Goal: Task Accomplishment & Management: Manage account settings

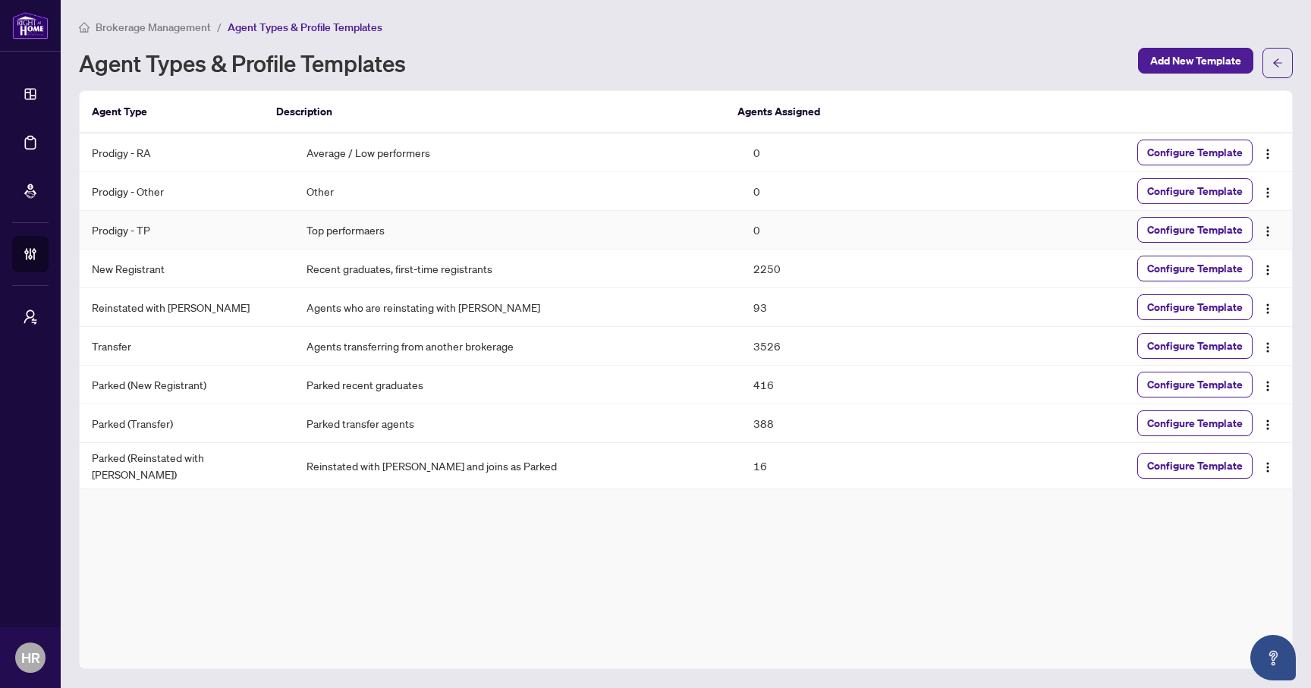
click at [489, 222] on td "Top performaers" at bounding box center [517, 230] width 447 height 39
click at [112, 219] on td "Prodigy - TP" at bounding box center [187, 230] width 215 height 39
drag, startPoint x: 112, startPoint y: 228, endPoint x: 1084, endPoint y: 247, distance: 972.1
click at [1074, 247] on tr "Prodigy - TP Top performaers 0 Configure Template" at bounding box center [686, 230] width 1212 height 39
click at [1171, 239] on span "Configure Template" at bounding box center [1195, 230] width 96 height 24
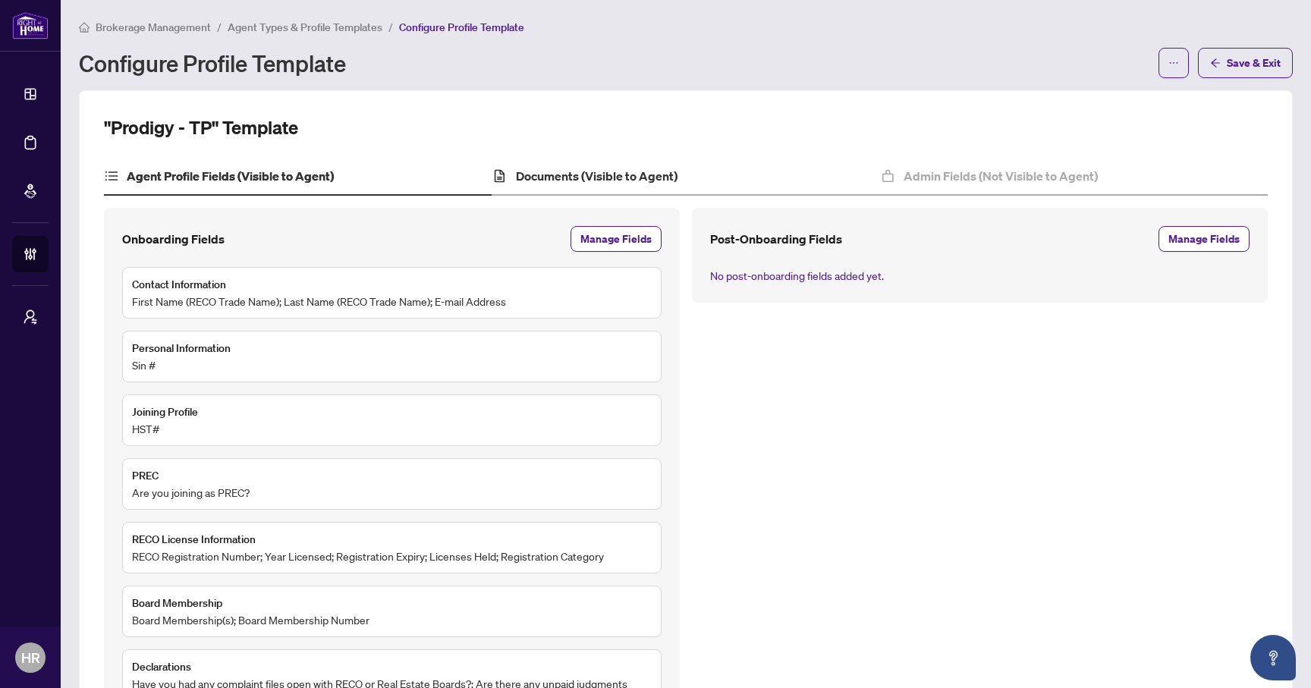
click at [568, 161] on div "Documents (Visible to Agent)" at bounding box center [686, 177] width 388 height 38
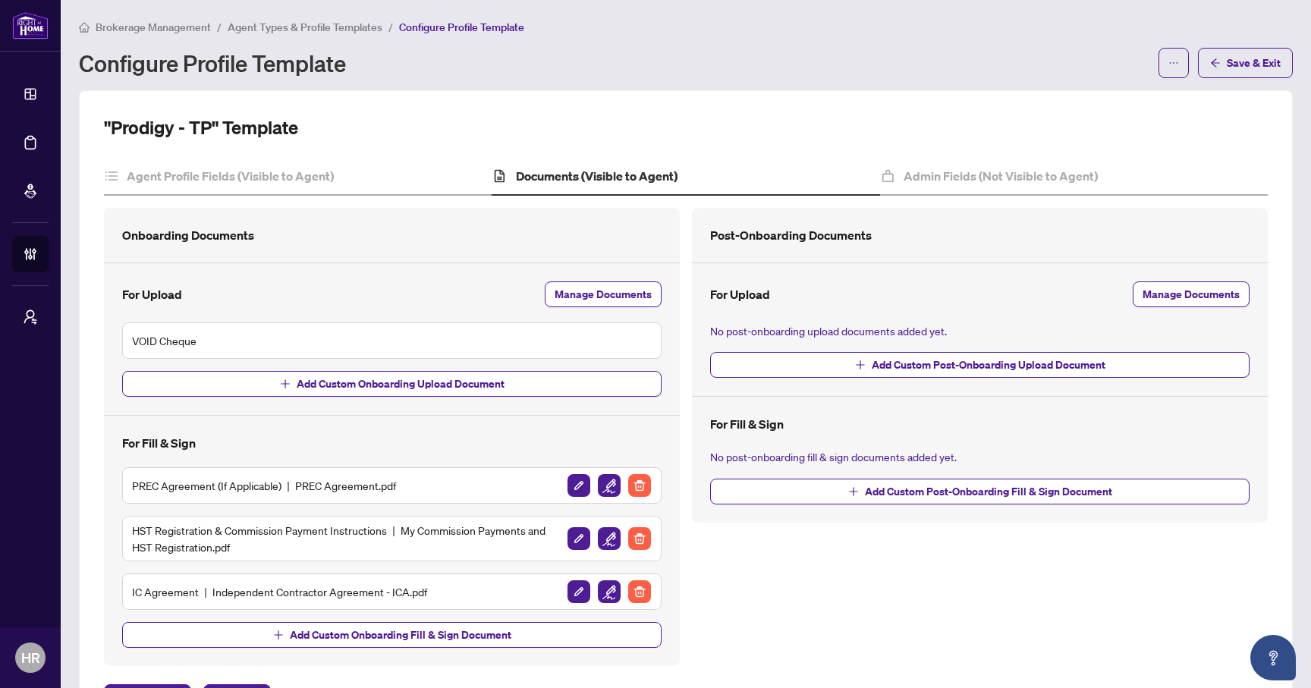
scroll to position [64, 0]
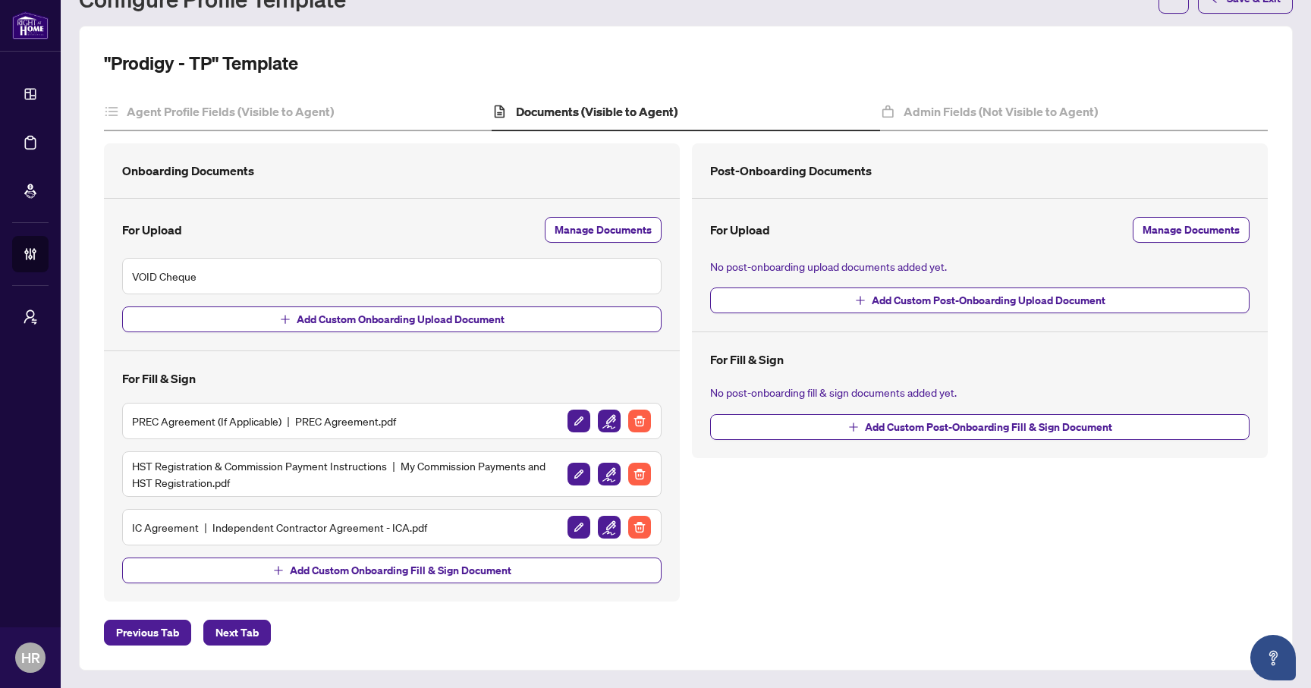
click at [973, 91] on div ""Prodigy - TP" Template Agent Profile Fields (Visible to Agent) Documents (Visi…" at bounding box center [686, 348] width 1164 height 595
click at [972, 99] on div "Admin Fields (Not Visible to Agent)" at bounding box center [1074, 112] width 388 height 38
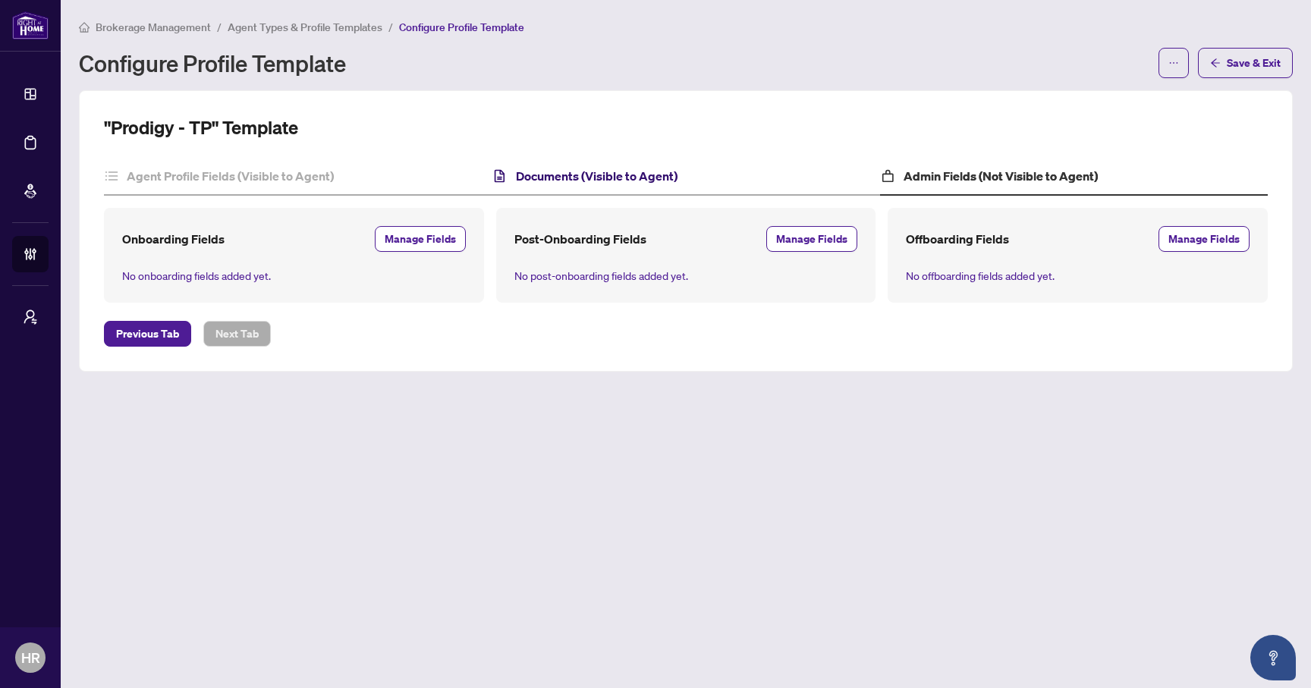
click at [629, 180] on h4 "Documents (Visible to Agent)" at bounding box center [597, 176] width 162 height 18
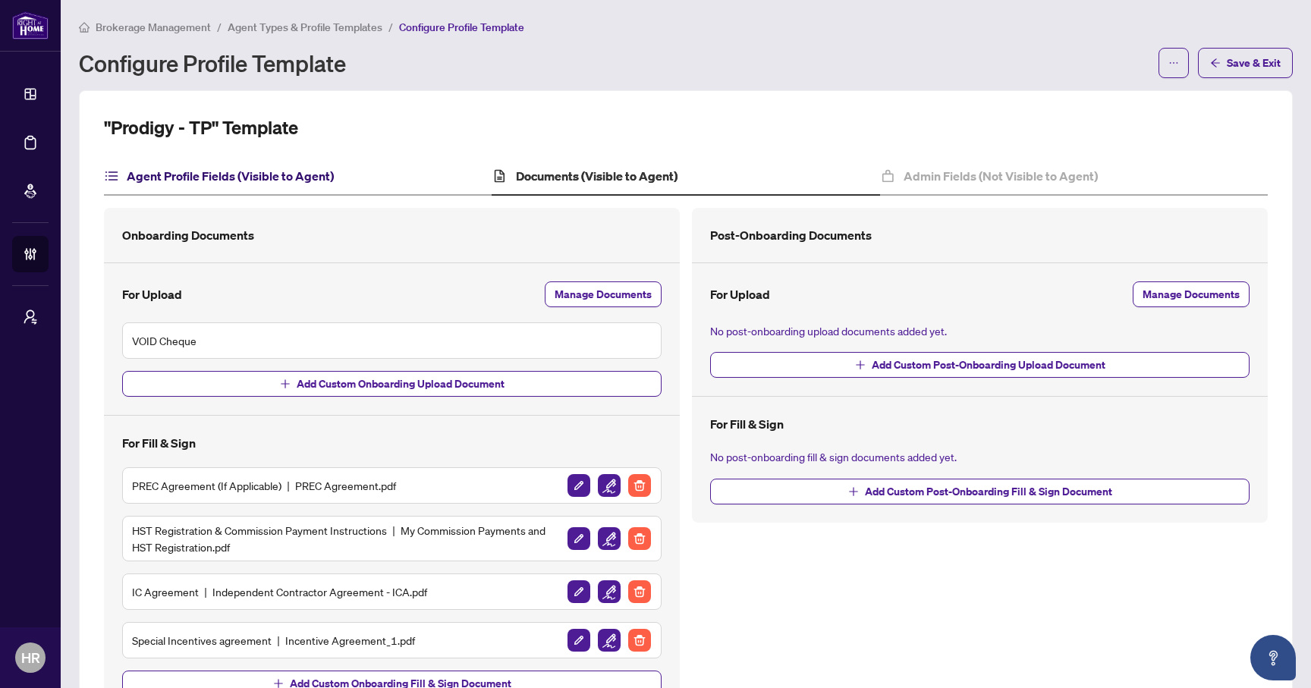
click at [266, 168] on h4 "Agent Profile Fields (Visible to Agent)" at bounding box center [230, 176] width 207 height 18
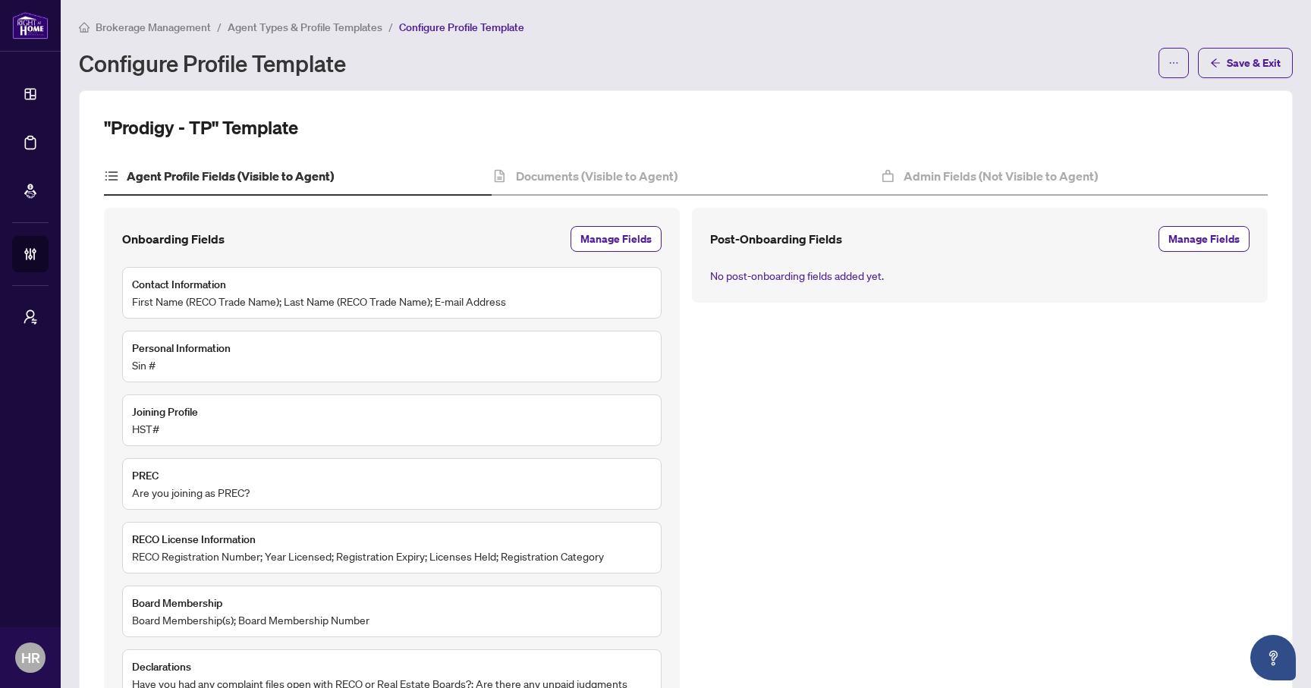
click at [340, 28] on span "Agent Types & Profile Templates" at bounding box center [305, 27] width 155 height 14
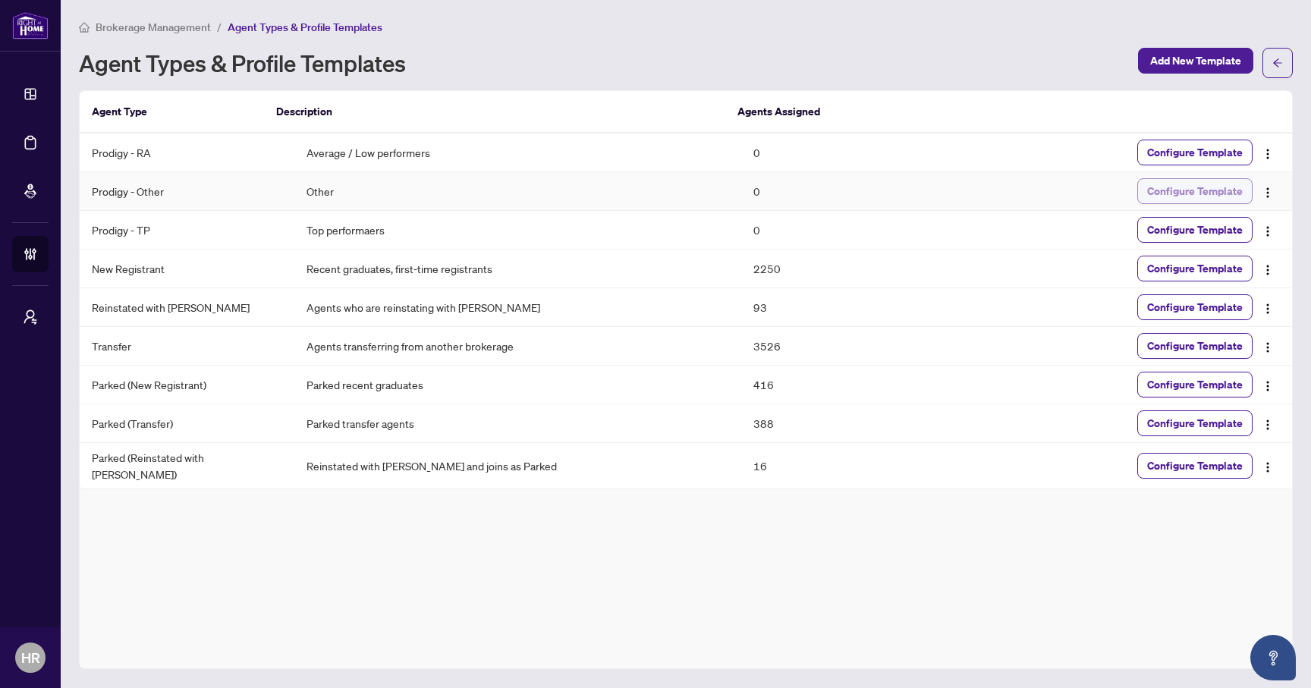
click at [1161, 193] on span "Configure Template" at bounding box center [1195, 191] width 96 height 24
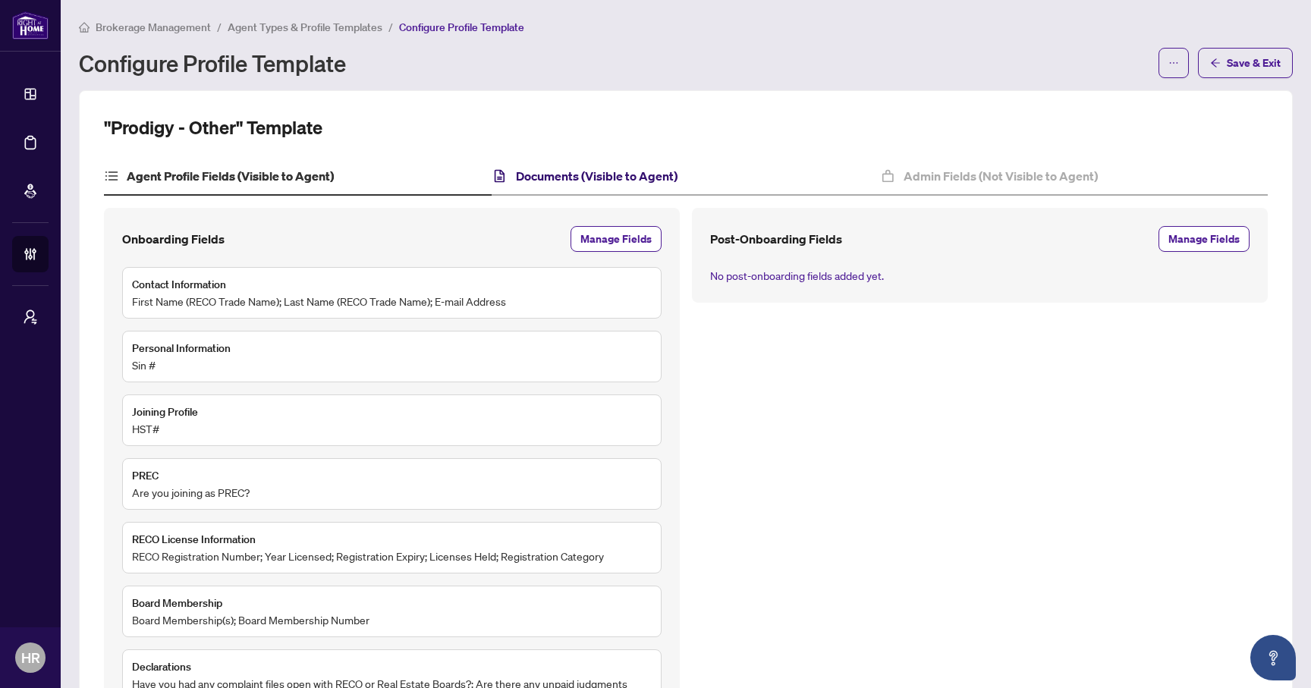
click at [617, 168] on h4 "Documents (Visible to Agent)" at bounding box center [597, 176] width 162 height 18
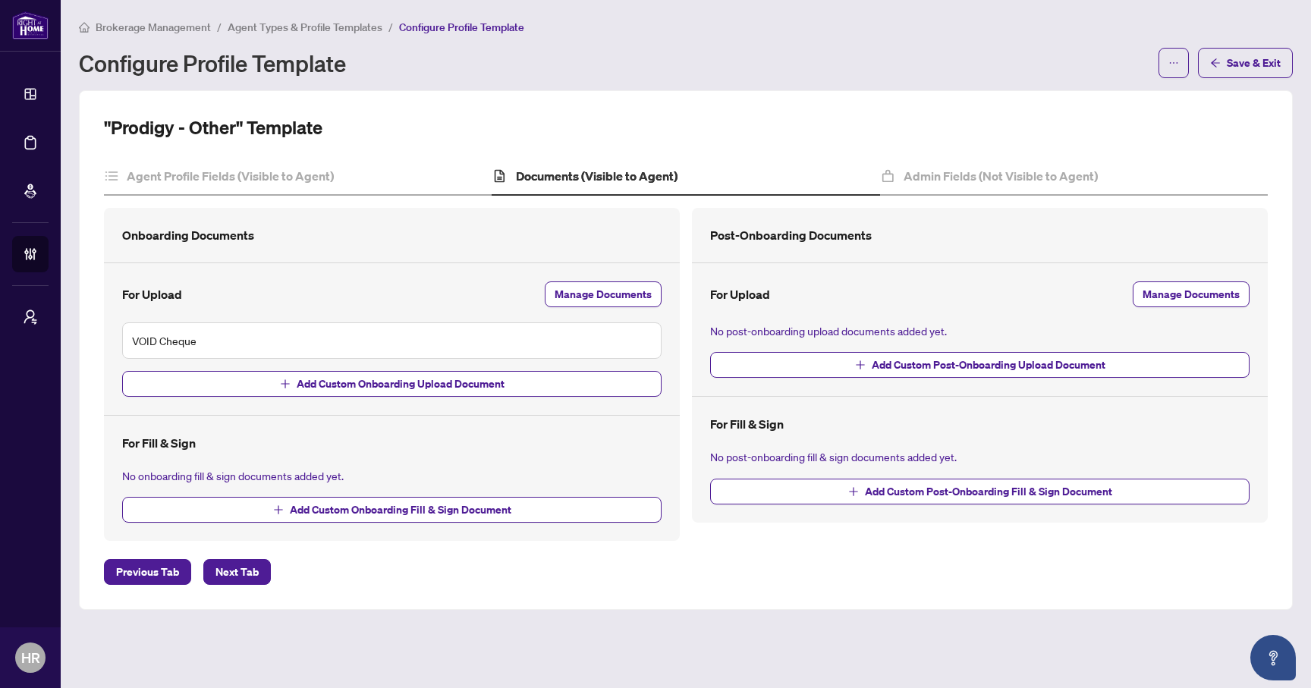
click at [328, 24] on span "Agent Types & Profile Templates" at bounding box center [305, 27] width 155 height 14
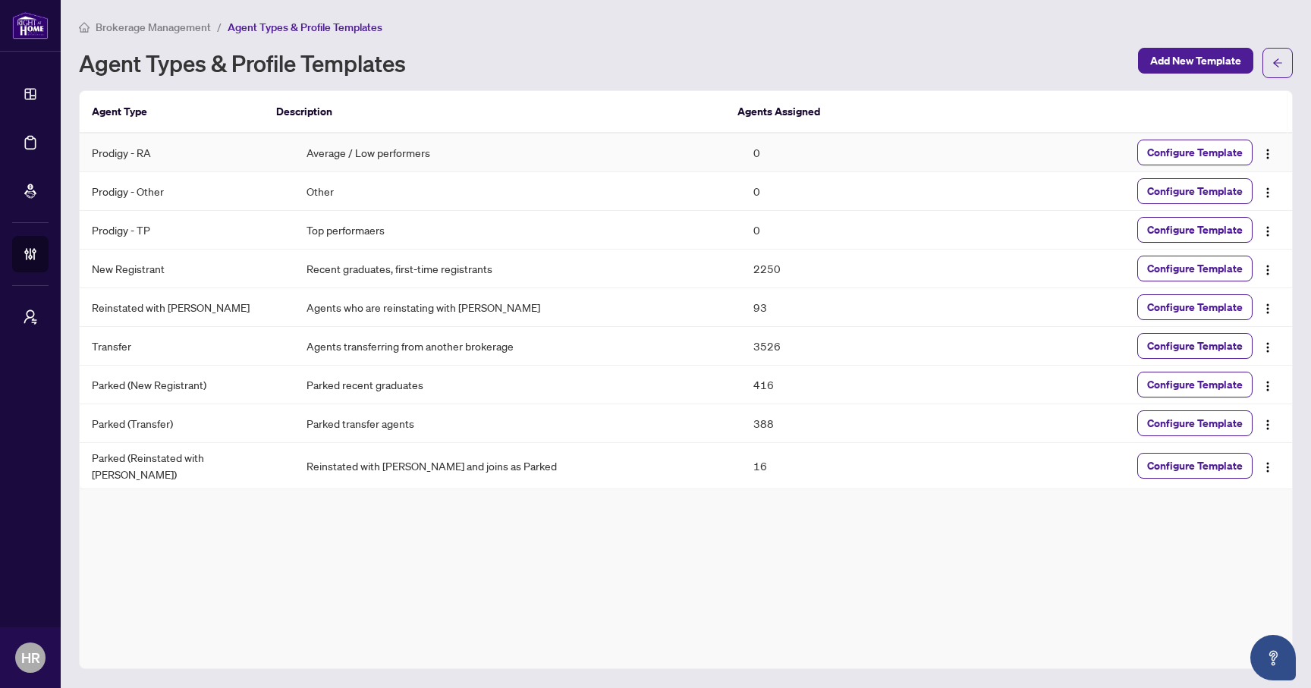
click at [398, 145] on td "Average / Low performers" at bounding box center [517, 153] width 447 height 39
click at [178, 148] on td "Prodigy - RA" at bounding box center [187, 153] width 215 height 39
click at [137, 148] on td "Prodigy - RA" at bounding box center [187, 153] width 215 height 39
click at [1167, 153] on span "Configure Template" at bounding box center [1195, 152] width 96 height 24
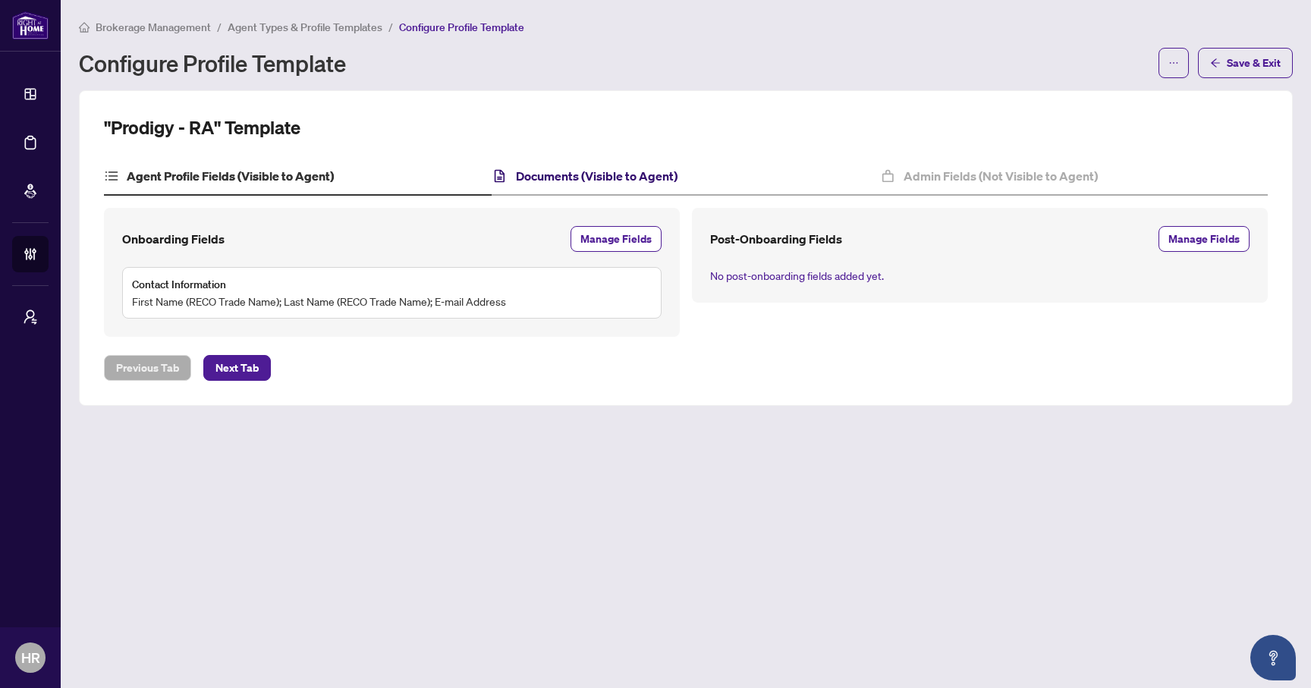
click at [628, 175] on h4 "Documents (Visible to Agent)" at bounding box center [597, 176] width 162 height 18
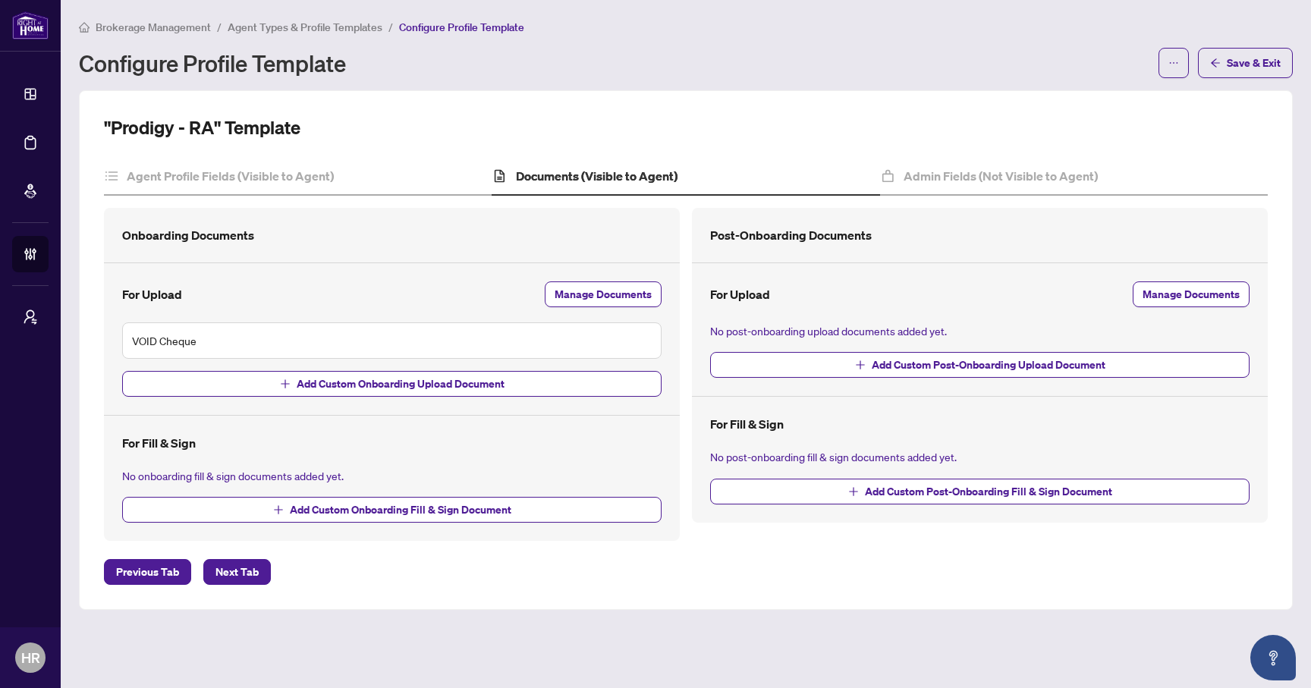
click at [349, 28] on span "Agent Types & Profile Templates" at bounding box center [305, 27] width 155 height 14
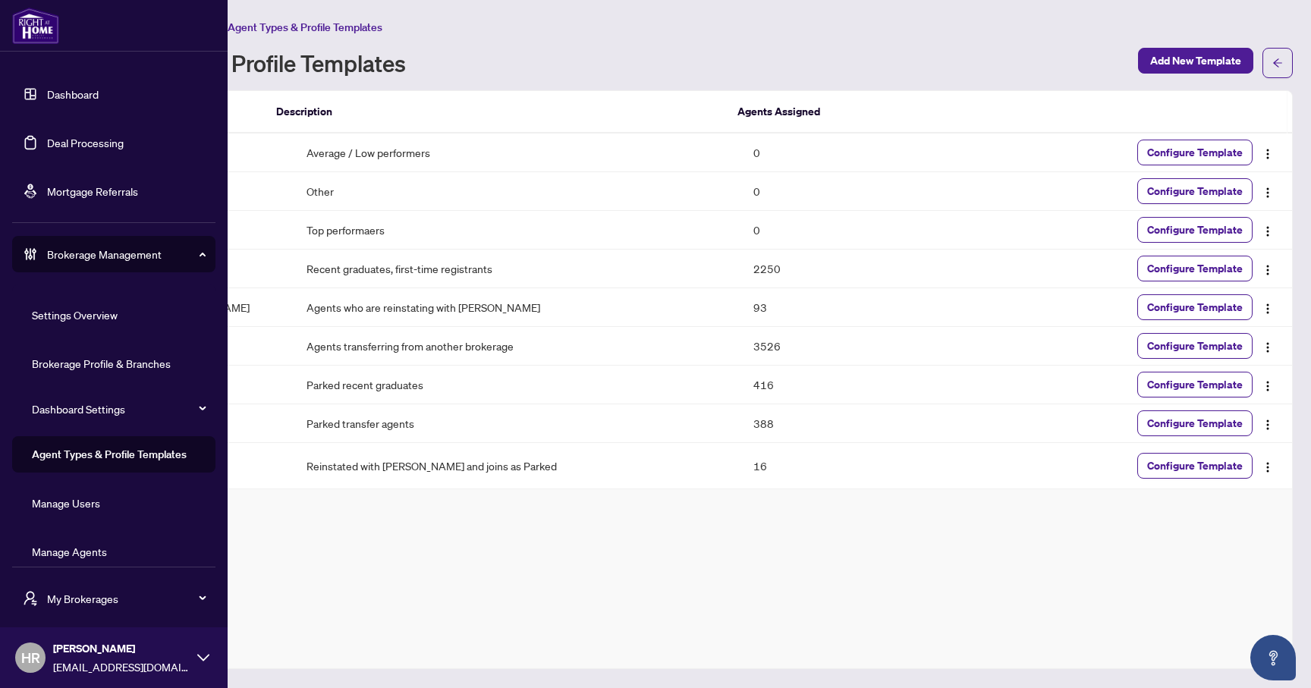
click at [86, 552] on link "Manage Agents" at bounding box center [69, 552] width 75 height 14
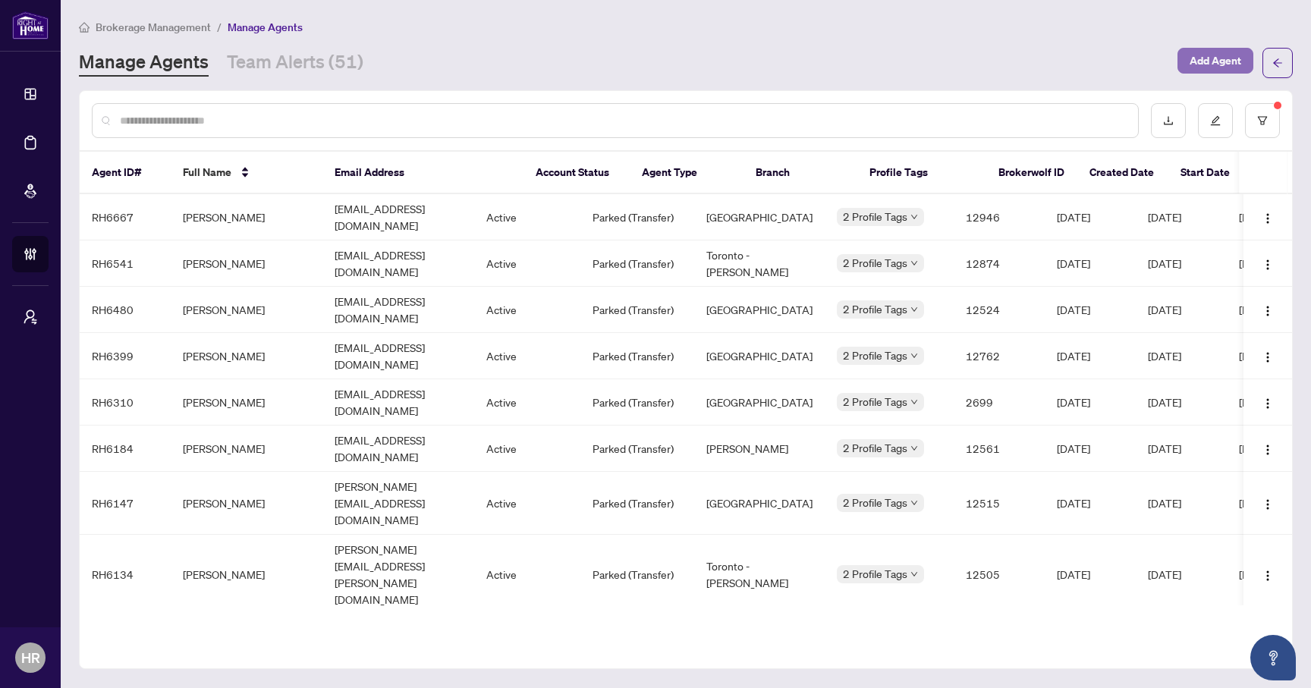
click at [1214, 57] on span "Add Agent" at bounding box center [1216, 61] width 52 height 24
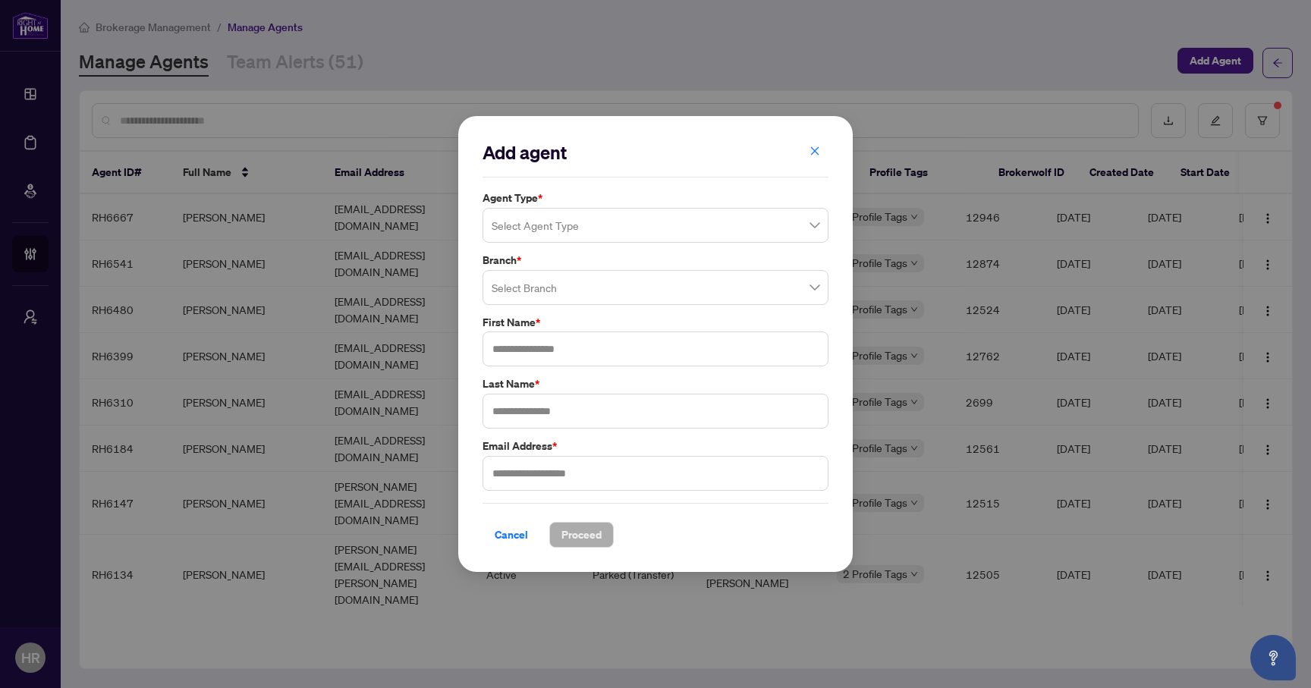
click at [672, 215] on input "search" at bounding box center [649, 227] width 314 height 33
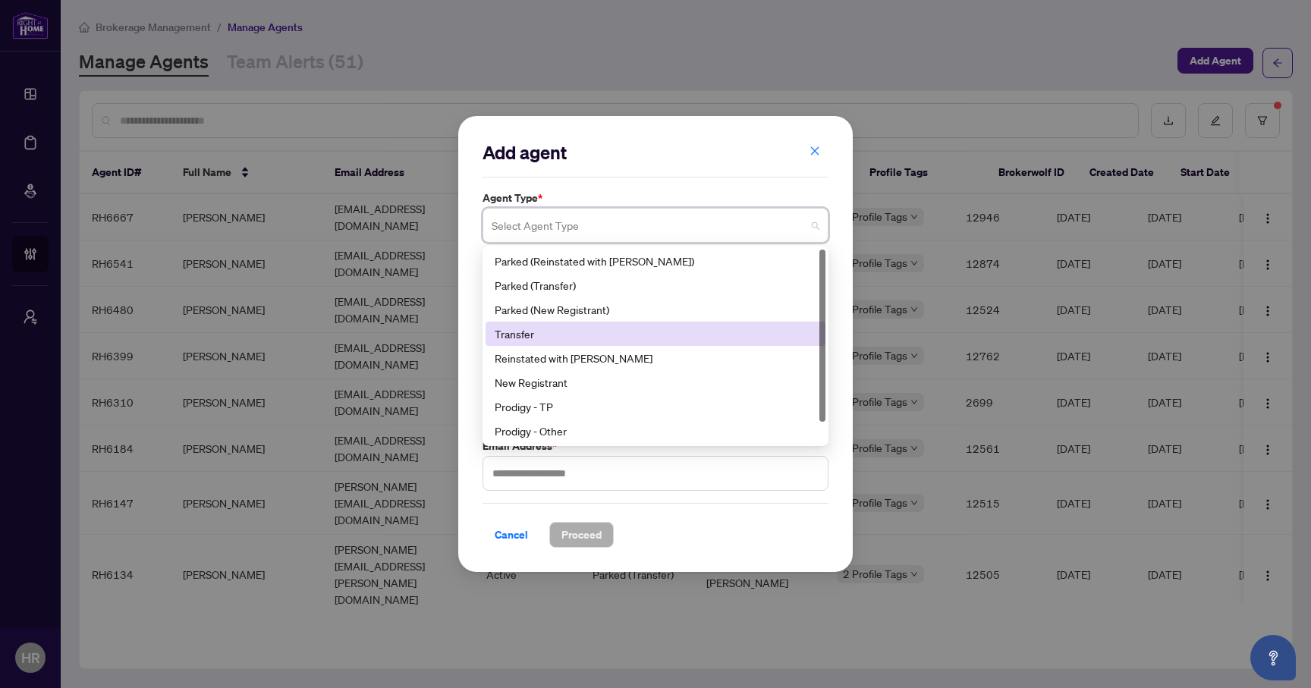
scroll to position [24, 0]
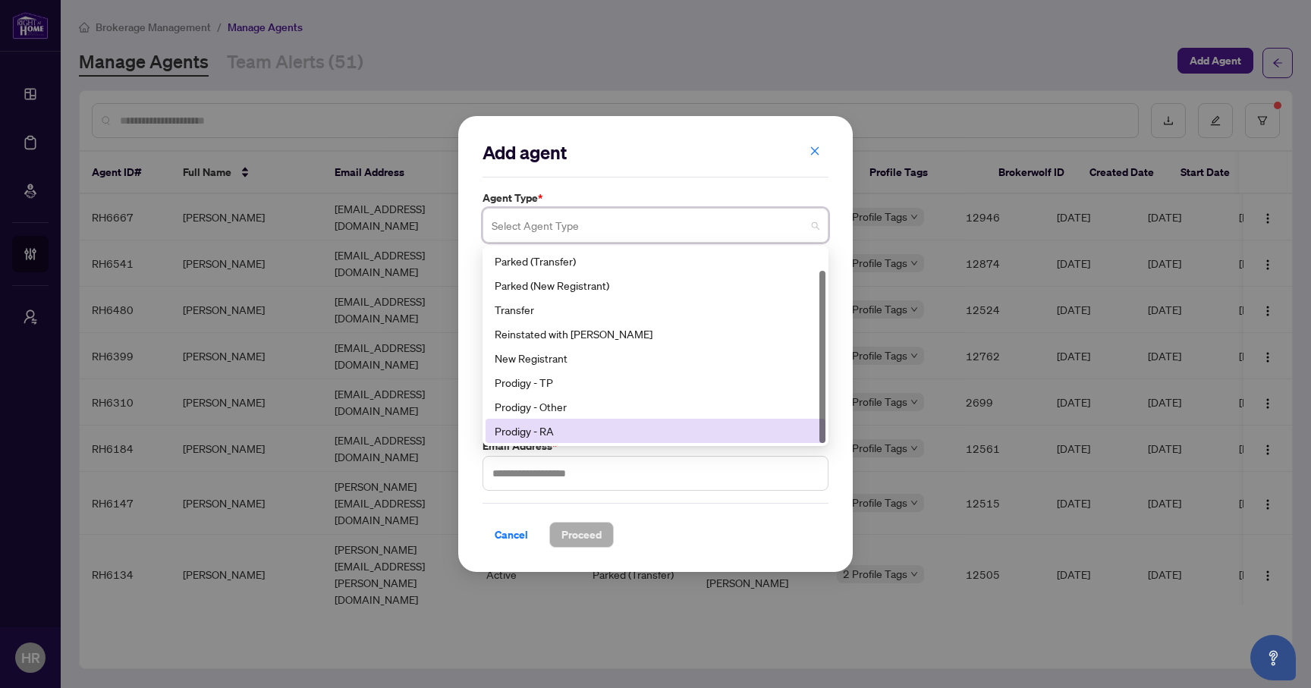
click at [595, 431] on div "Prodigy - RA" at bounding box center [656, 431] width 322 height 17
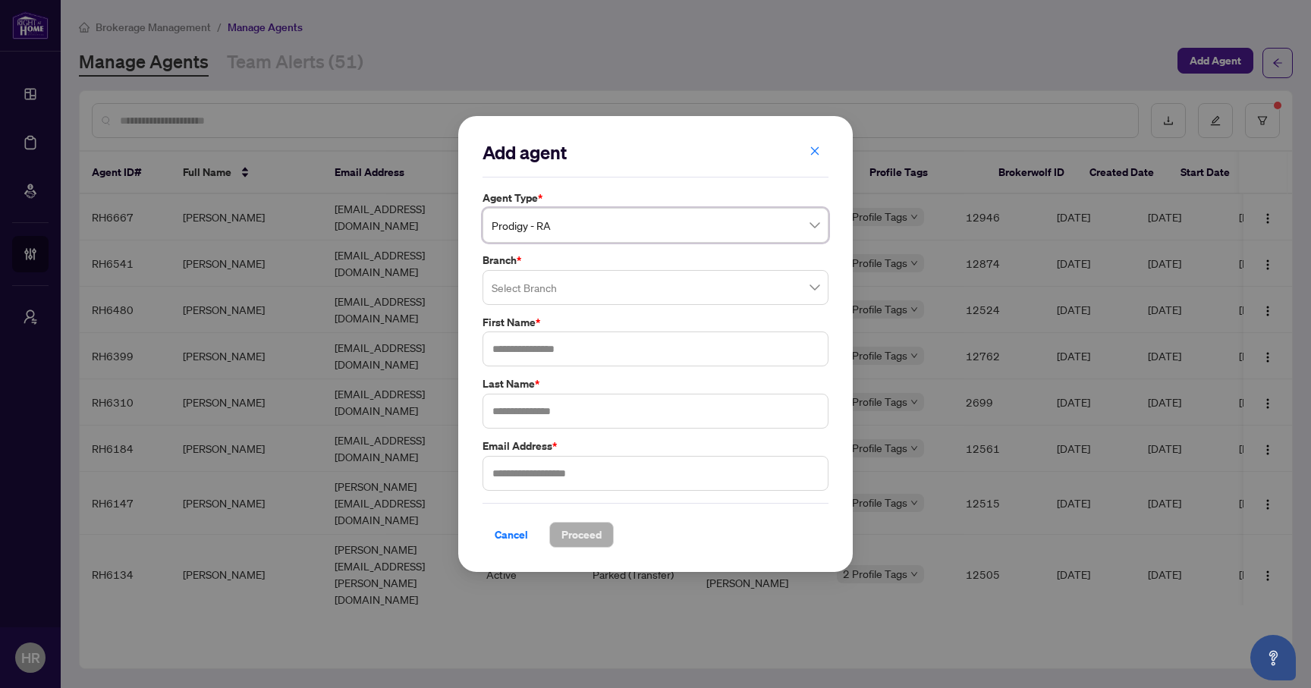
click at [609, 291] on input "search" at bounding box center [649, 289] width 314 height 33
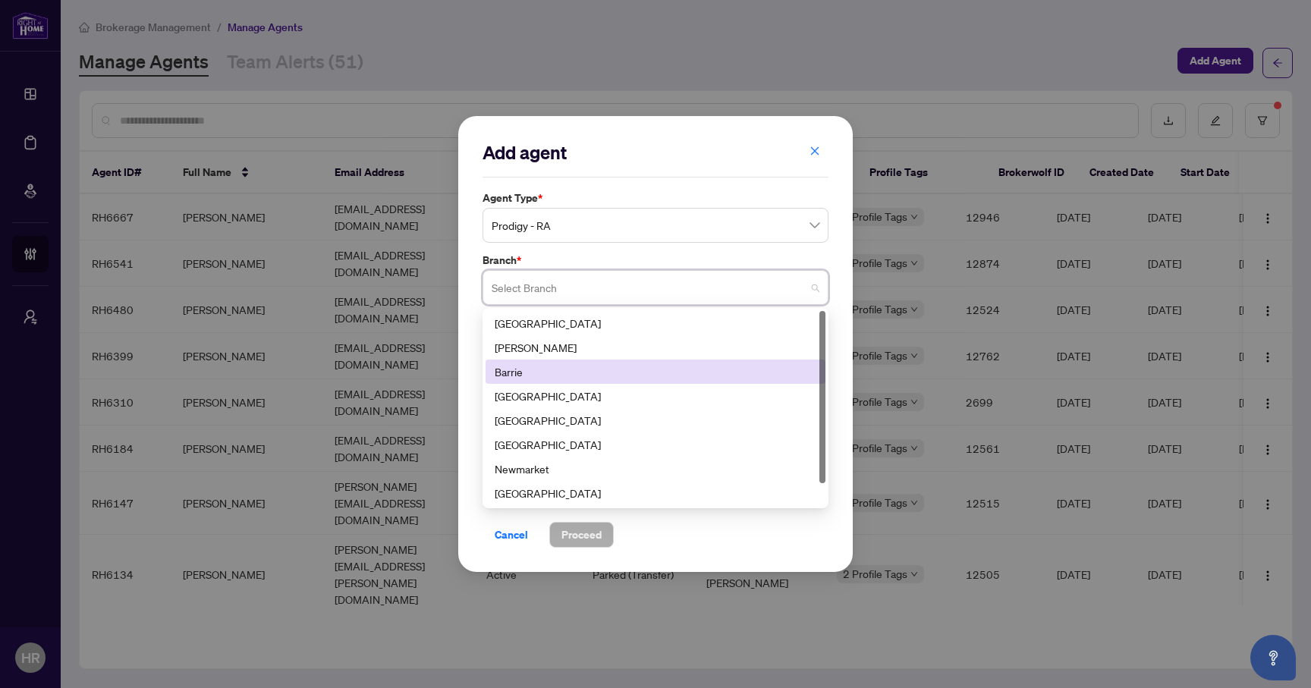
click at [581, 373] on div "Barrie" at bounding box center [656, 371] width 322 height 17
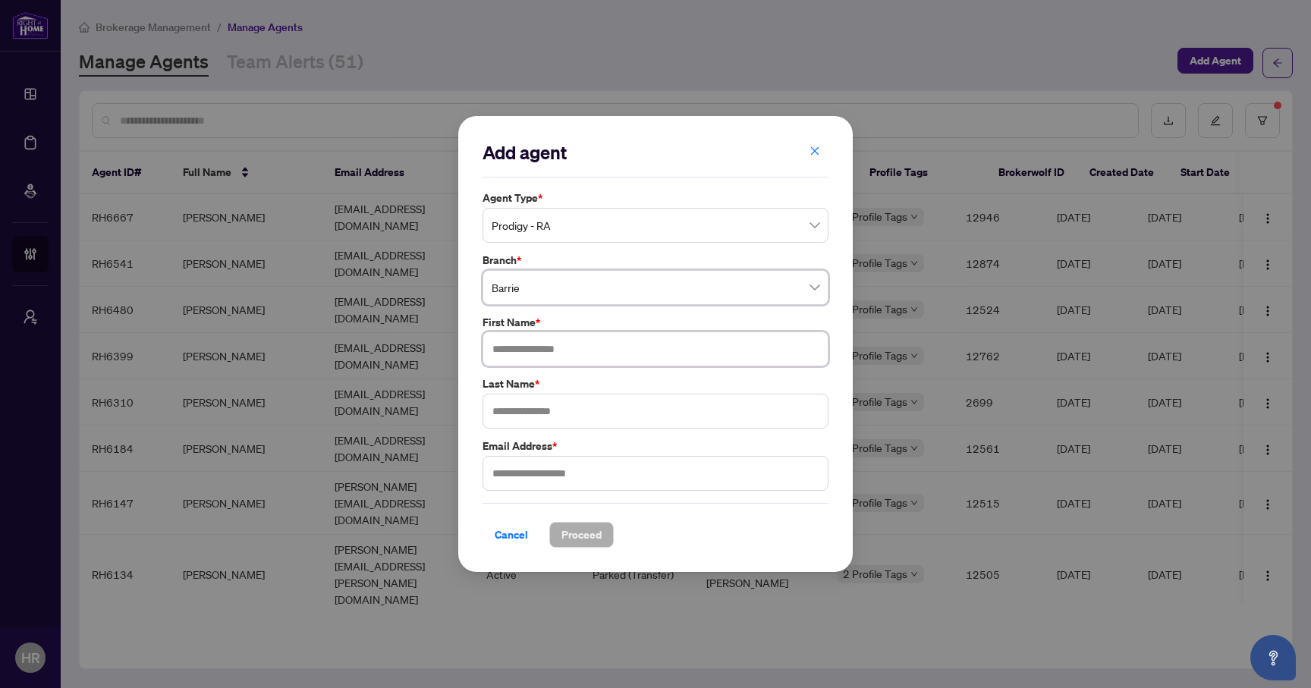
click at [592, 356] on input "text" at bounding box center [656, 349] width 346 height 35
type input "*****"
type input "*********"
click at [604, 339] on input "*****" at bounding box center [656, 349] width 346 height 35
click at [582, 475] on input "text" at bounding box center [656, 473] width 346 height 35
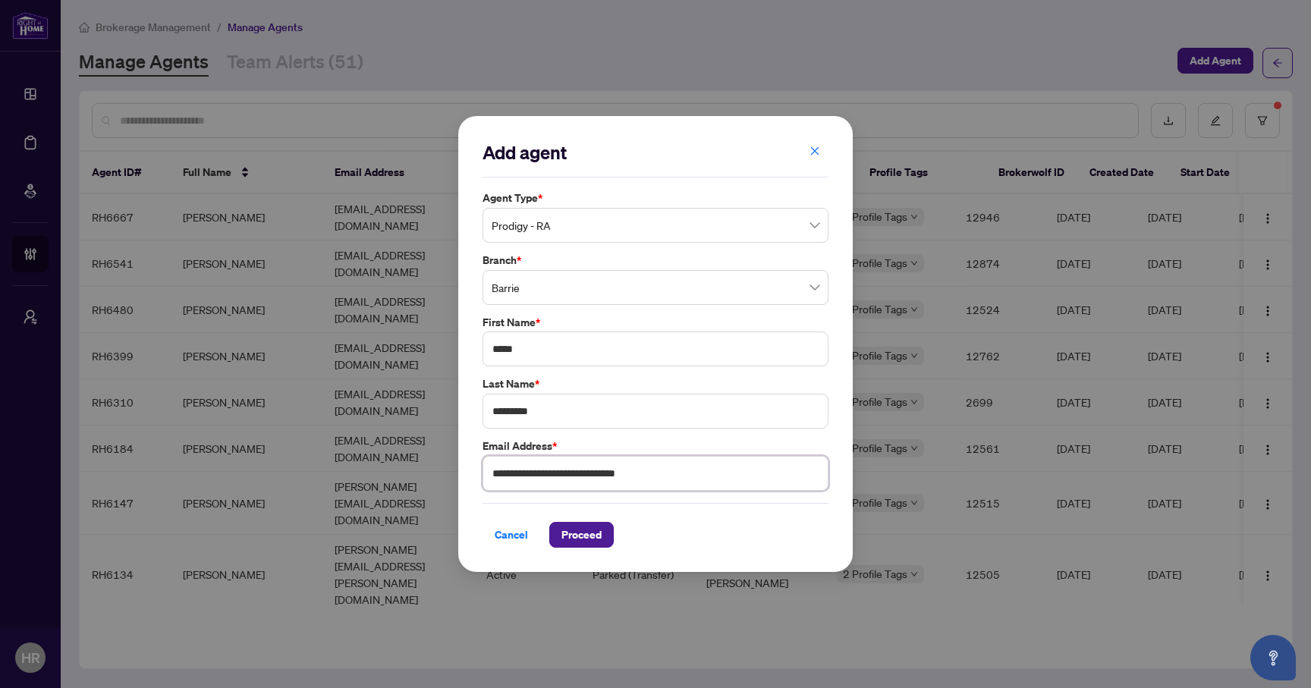
click at [516, 473] on input "**********" at bounding box center [656, 473] width 346 height 35
type input "**********"
click at [467, 473] on div "**********" at bounding box center [655, 344] width 395 height 457
click at [560, 355] on input "*****" at bounding box center [656, 349] width 346 height 35
type input "**********"
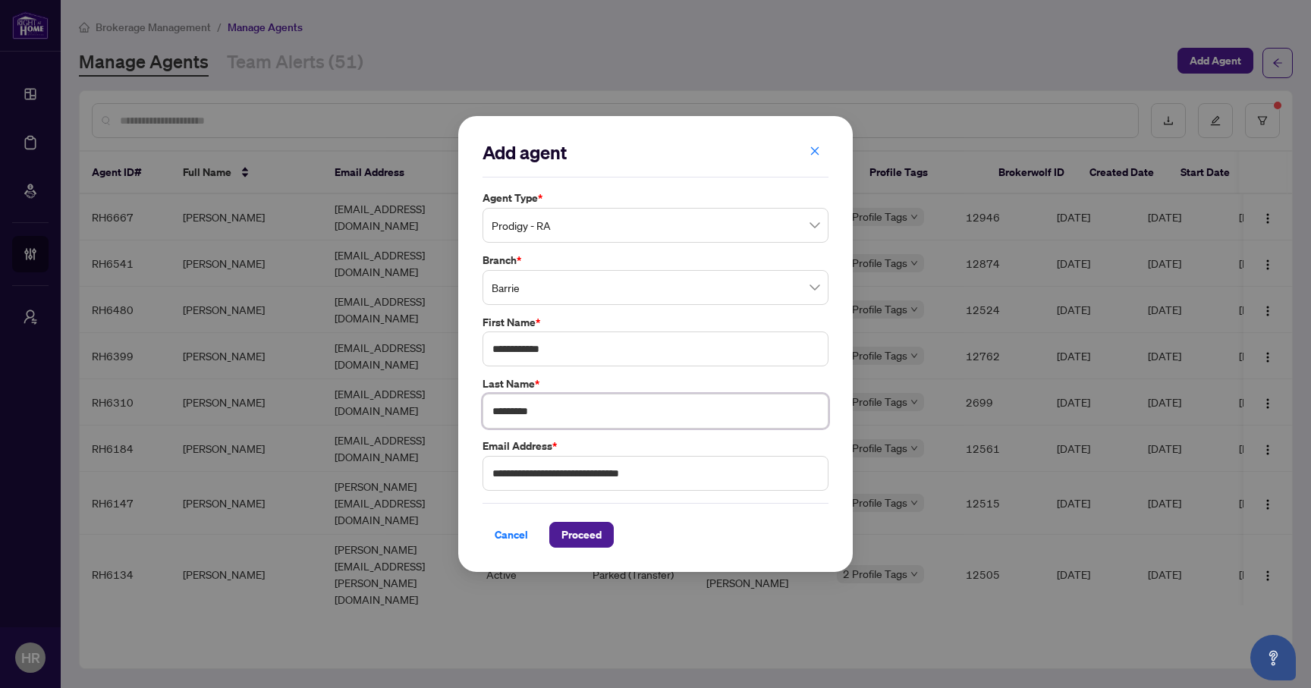
click at [608, 416] on input "*********" at bounding box center [656, 411] width 346 height 35
type input "**********"
click at [584, 540] on span "Proceed" at bounding box center [581, 535] width 40 height 24
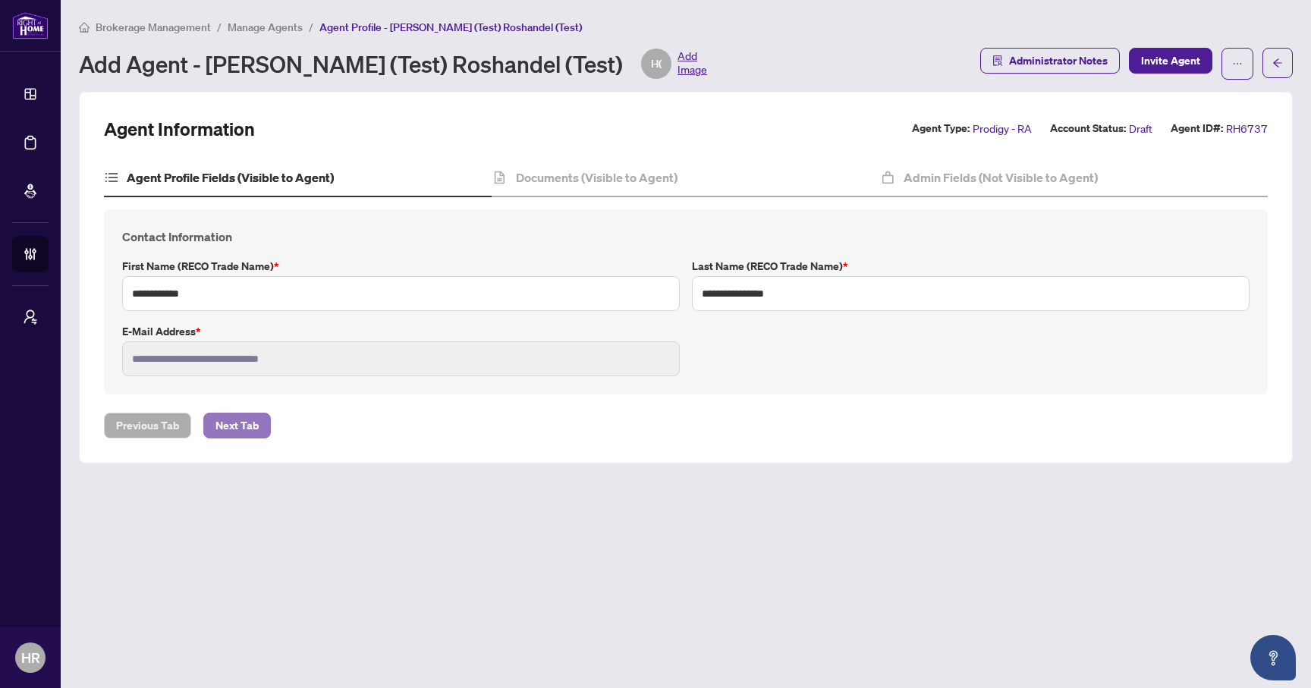
click at [248, 425] on span "Next Tab" at bounding box center [236, 426] width 43 height 24
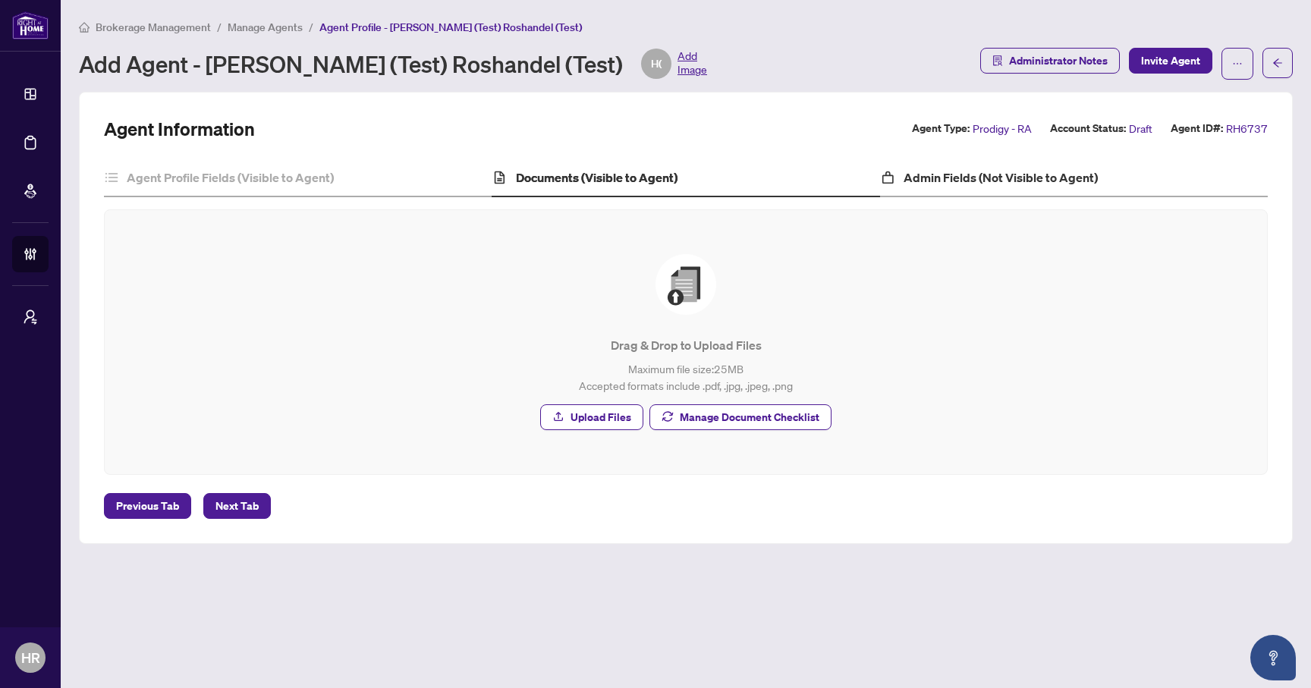
click at [984, 187] on div "Admin Fields (Not Visible to Agent)" at bounding box center [1074, 178] width 388 height 38
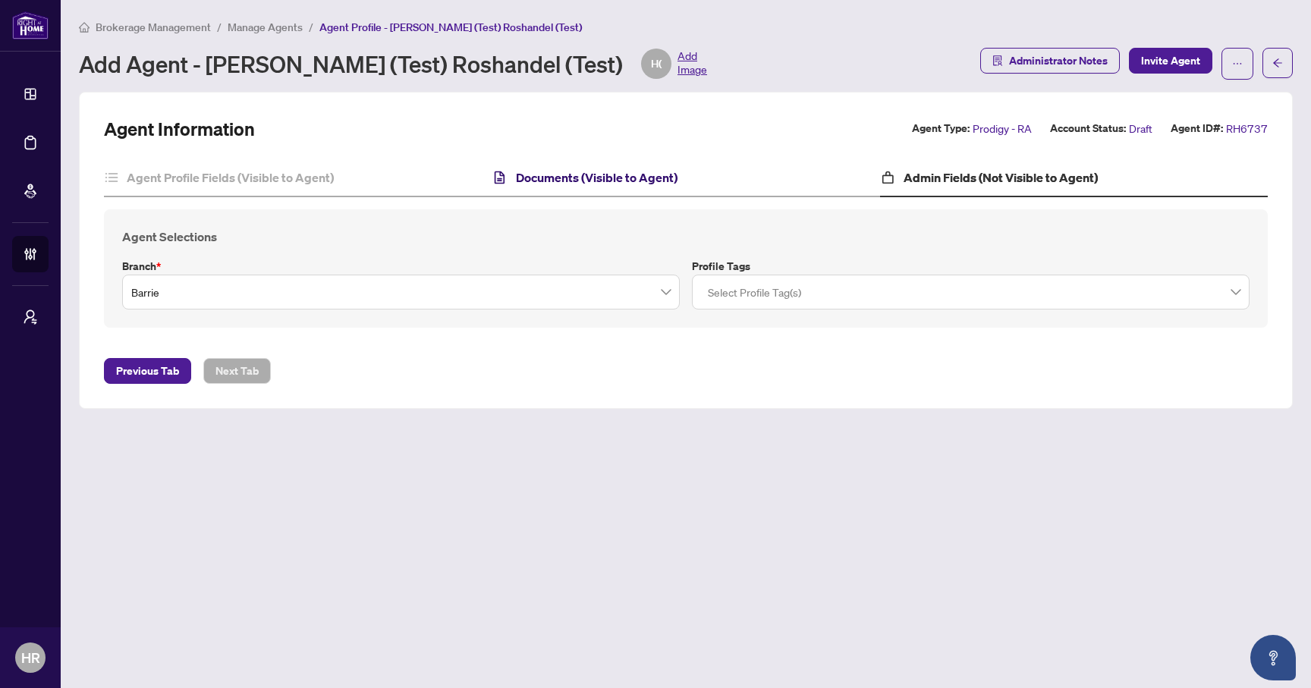
click at [652, 181] on h4 "Documents (Visible to Agent)" at bounding box center [597, 177] width 162 height 18
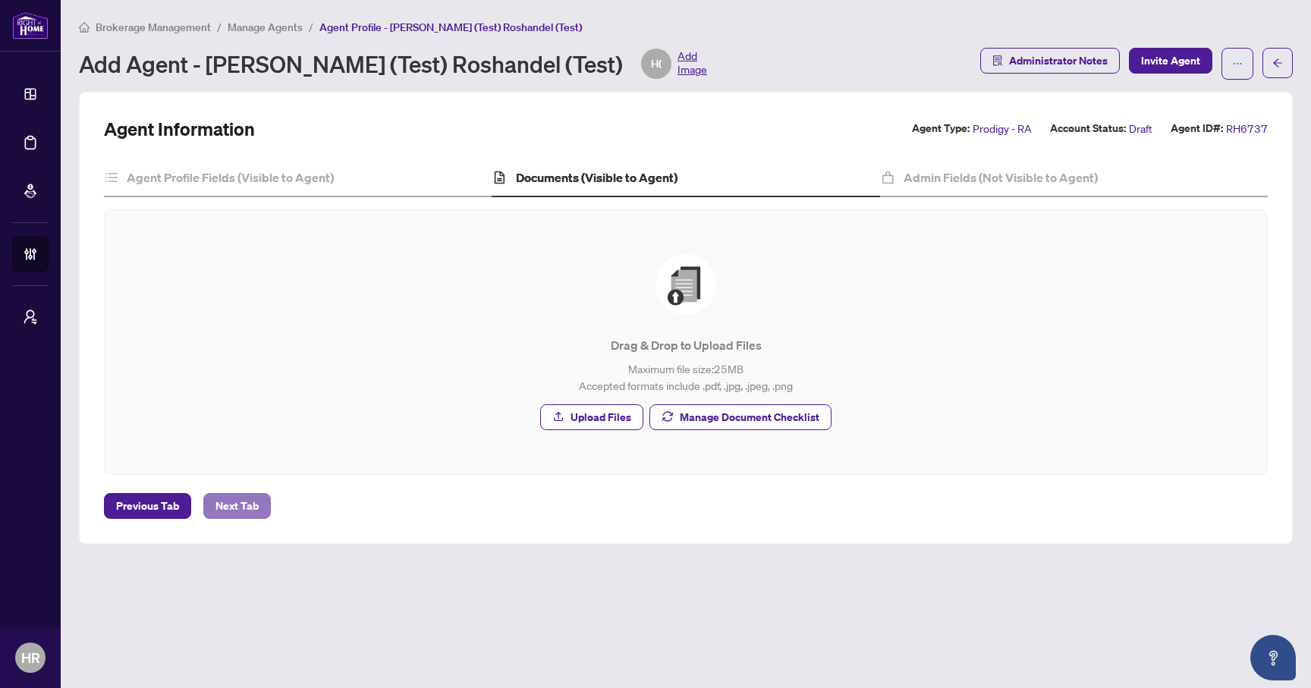
click at [238, 499] on span "Next Tab" at bounding box center [236, 506] width 43 height 24
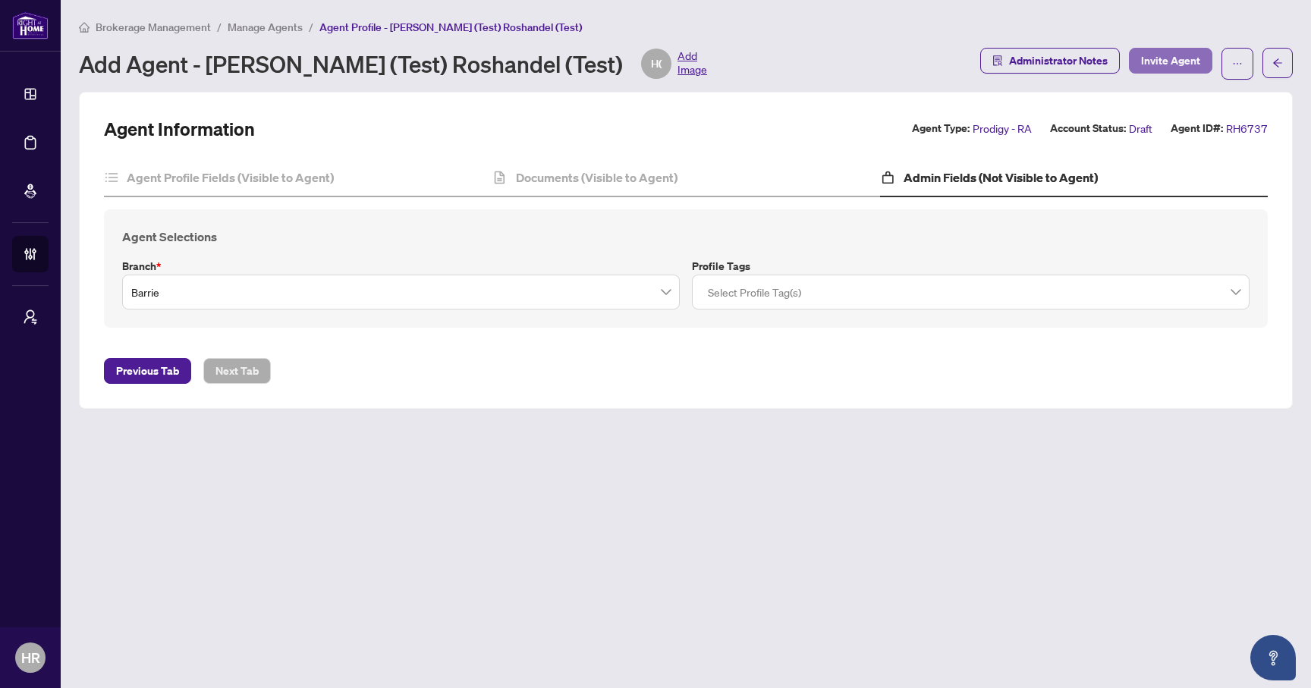
click at [1167, 63] on span "Invite Agent" at bounding box center [1170, 61] width 59 height 24
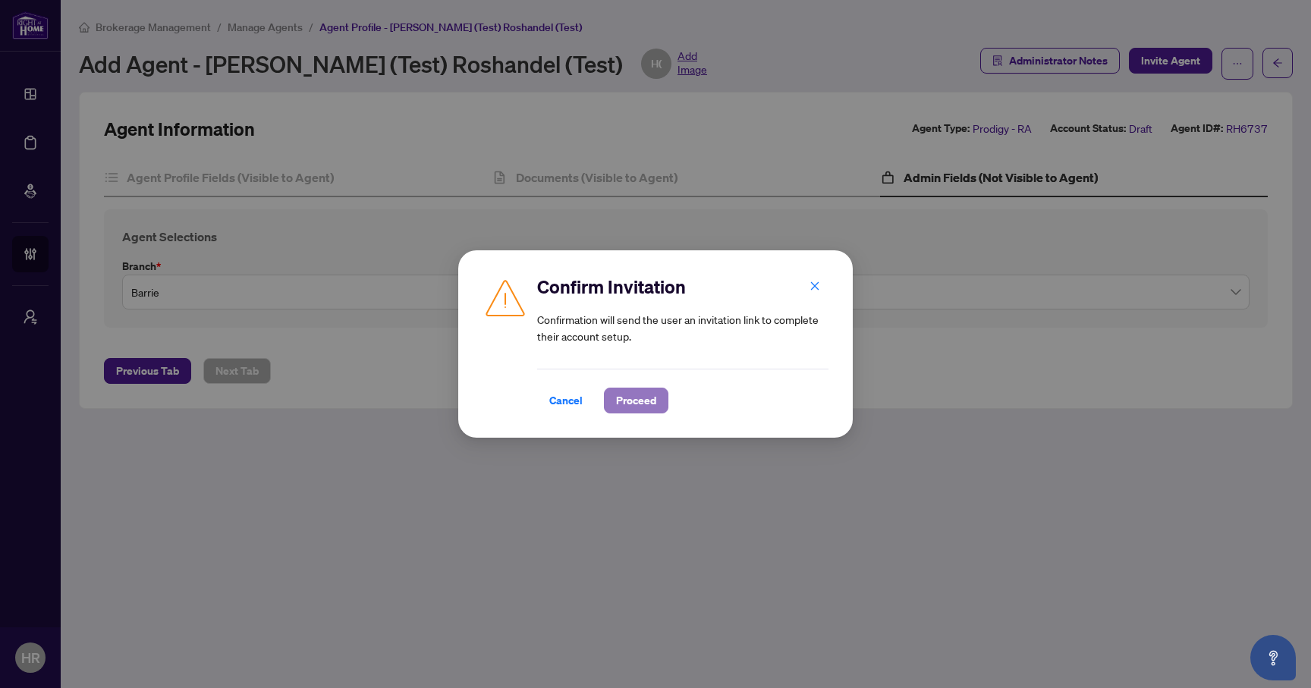
click at [637, 404] on span "Proceed" at bounding box center [636, 400] width 40 height 24
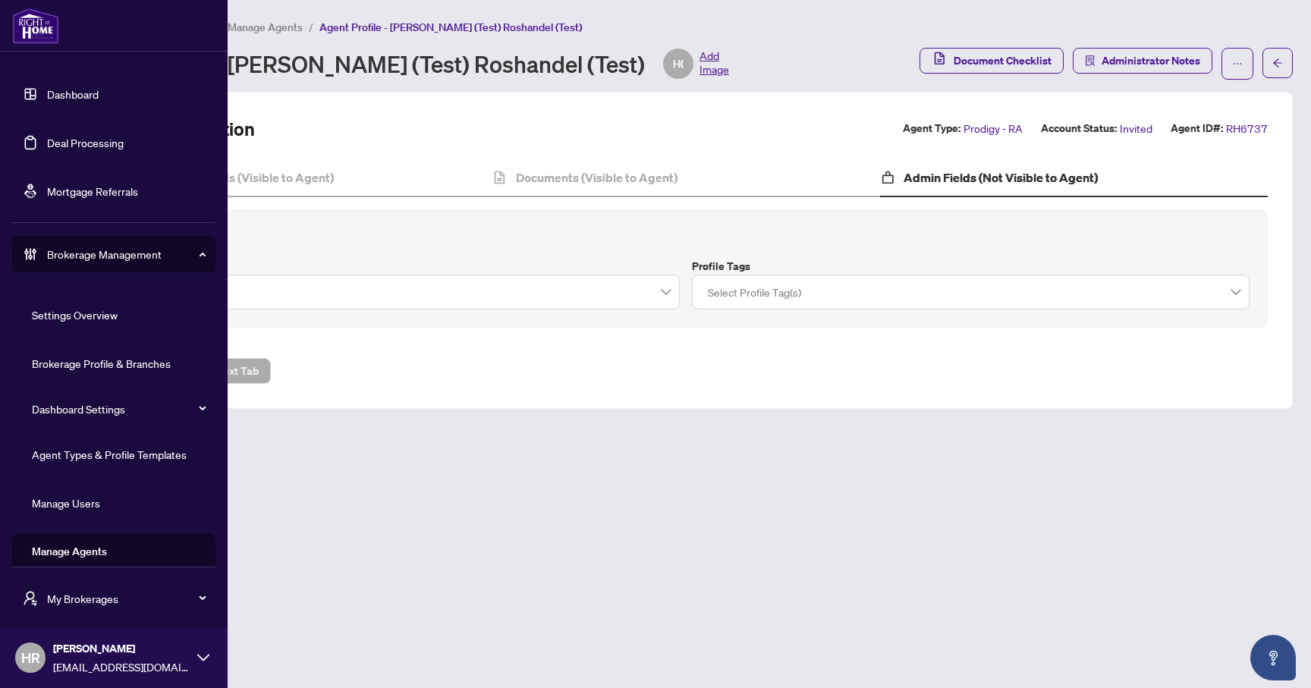
click at [81, 545] on link "Manage Agents" at bounding box center [69, 552] width 75 height 14
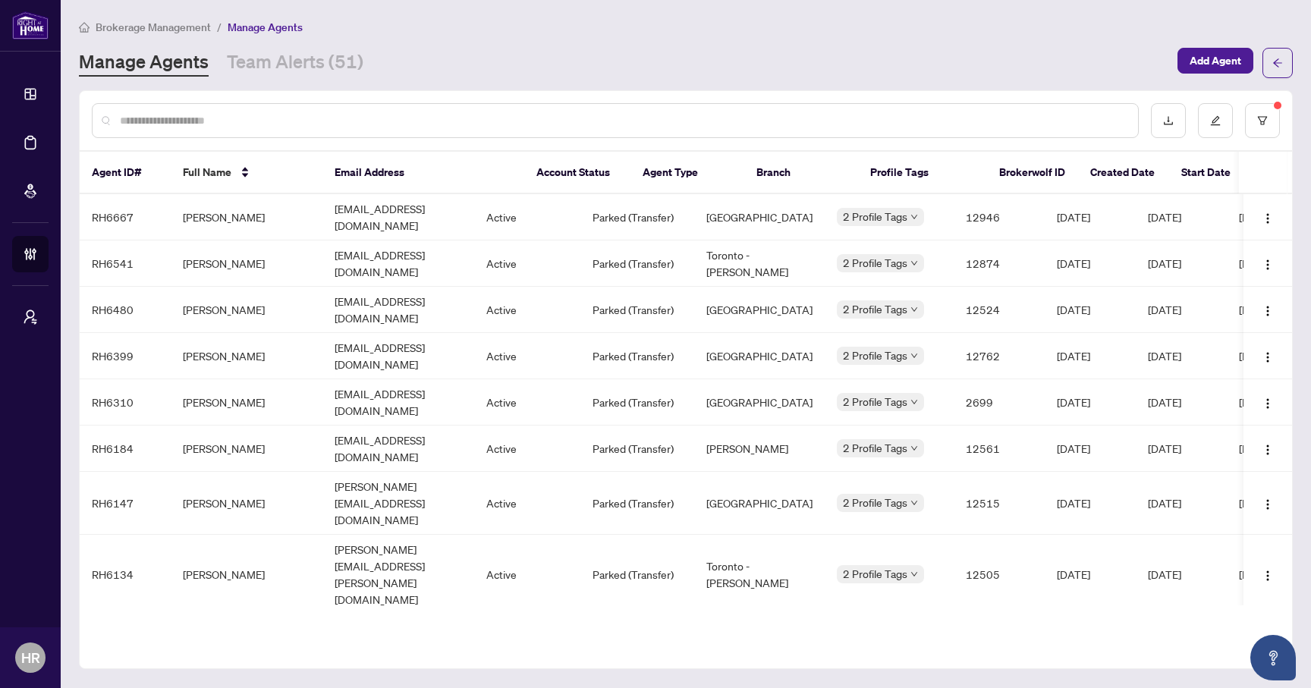
click at [660, 120] on input "text" at bounding box center [623, 120] width 1006 height 17
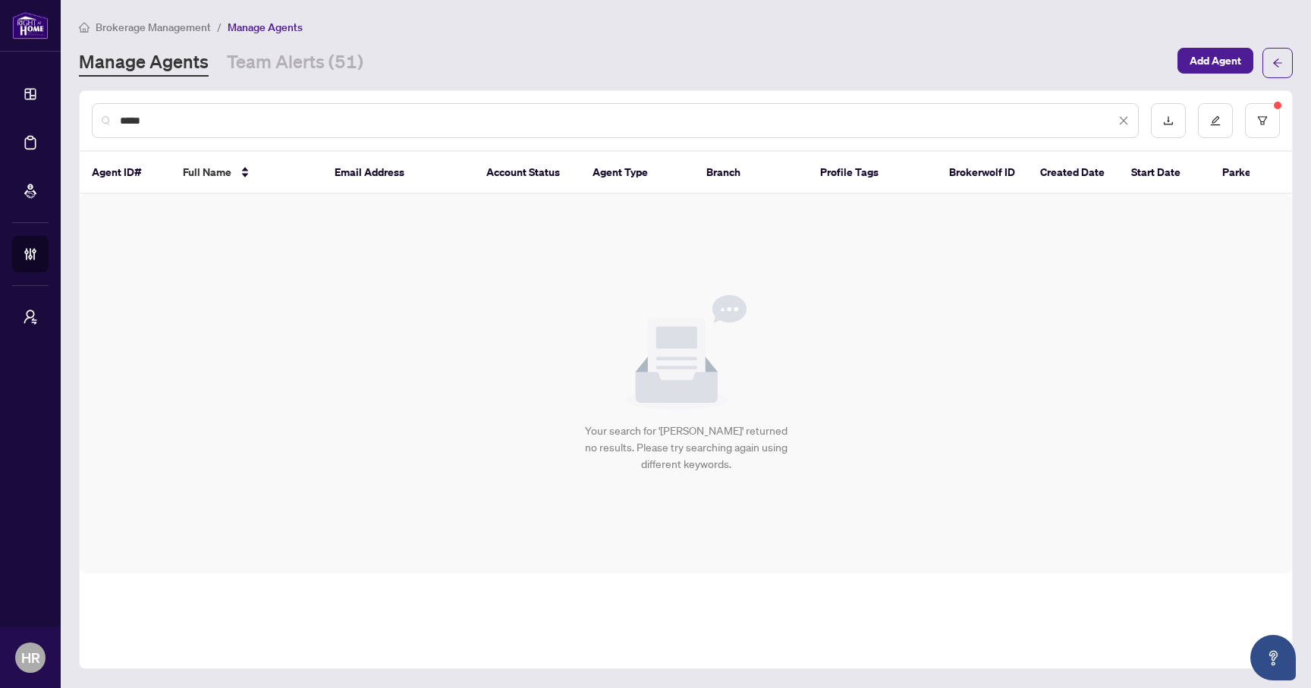
type input "*****"
click at [308, 77] on div "Manage Agents Team Alerts (51) Add Agent" at bounding box center [686, 63] width 1214 height 30
click at [307, 61] on link "Team Alerts (51)" at bounding box center [295, 62] width 137 height 27
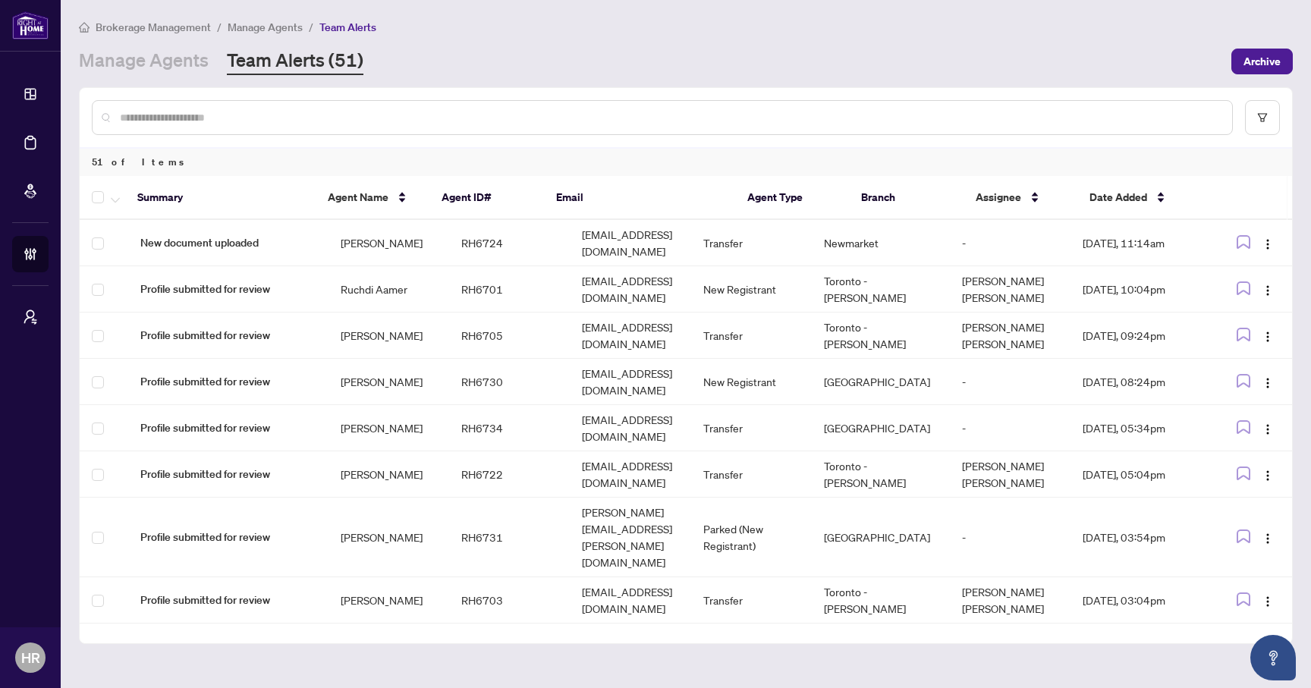
click at [345, 129] on div at bounding box center [662, 117] width 1141 height 35
click at [344, 127] on div at bounding box center [662, 117] width 1141 height 35
click at [344, 121] on input "text" at bounding box center [670, 117] width 1100 height 17
type input "*****"
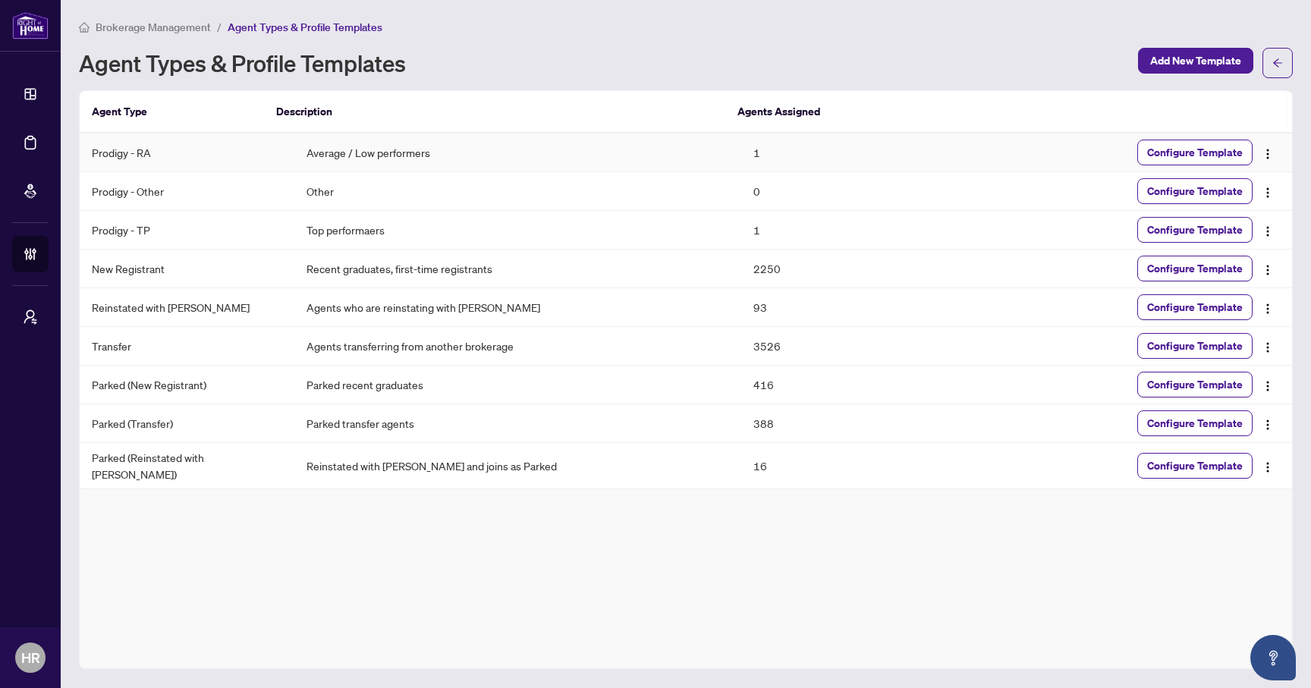
click at [366, 156] on td "Average / Low performers" at bounding box center [517, 153] width 447 height 39
click at [1179, 146] on span "Configure Template" at bounding box center [1195, 152] width 96 height 24
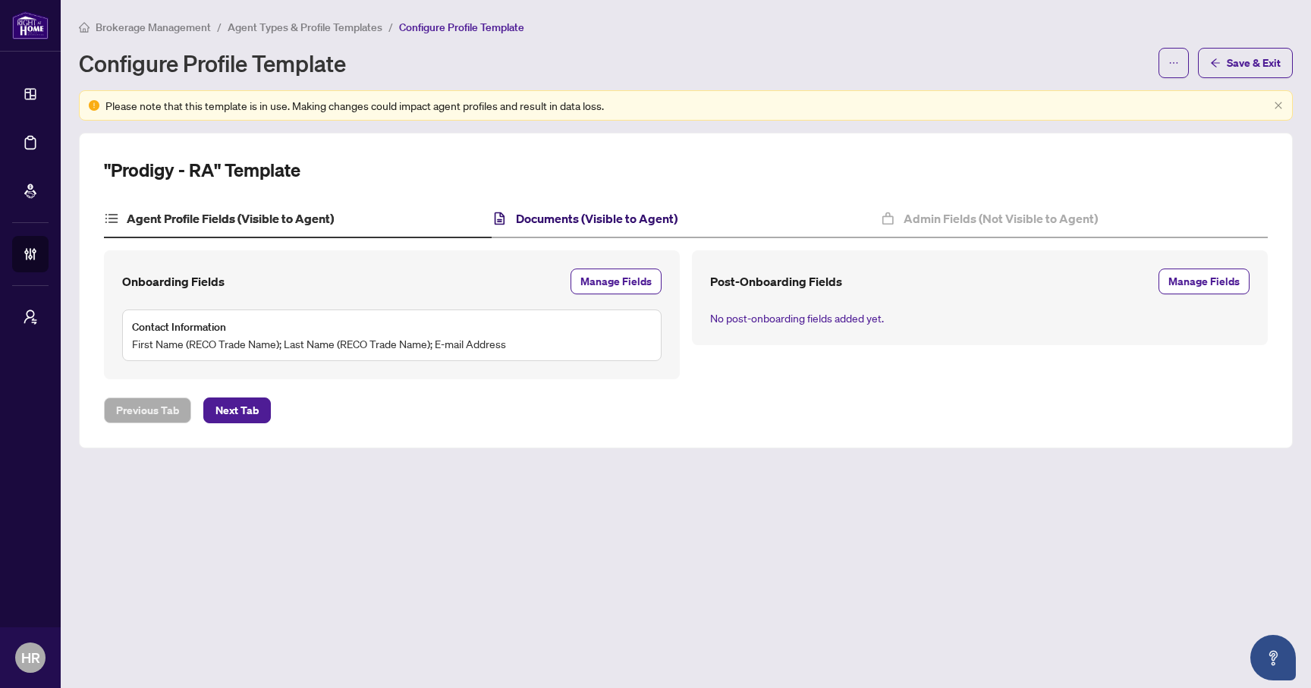
click at [523, 212] on h4 "Documents (Visible to Agent)" at bounding box center [597, 218] width 162 height 18
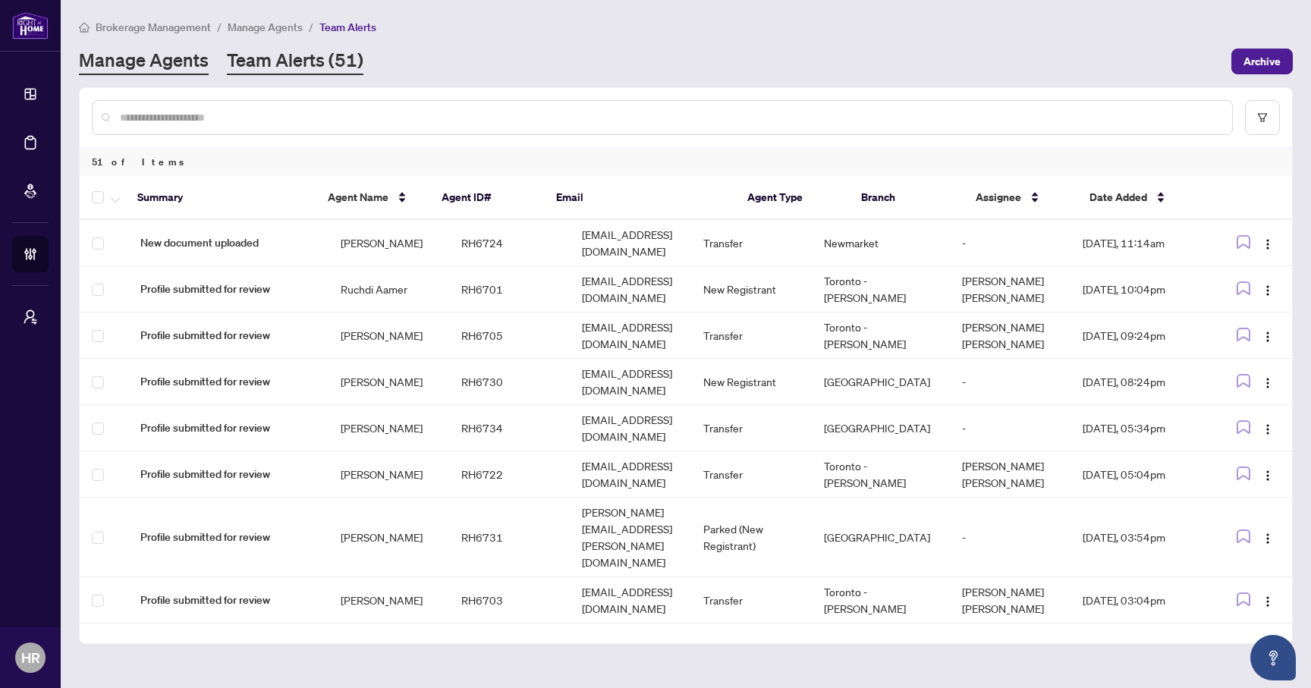
click at [148, 64] on link "Manage Agents" at bounding box center [144, 61] width 130 height 27
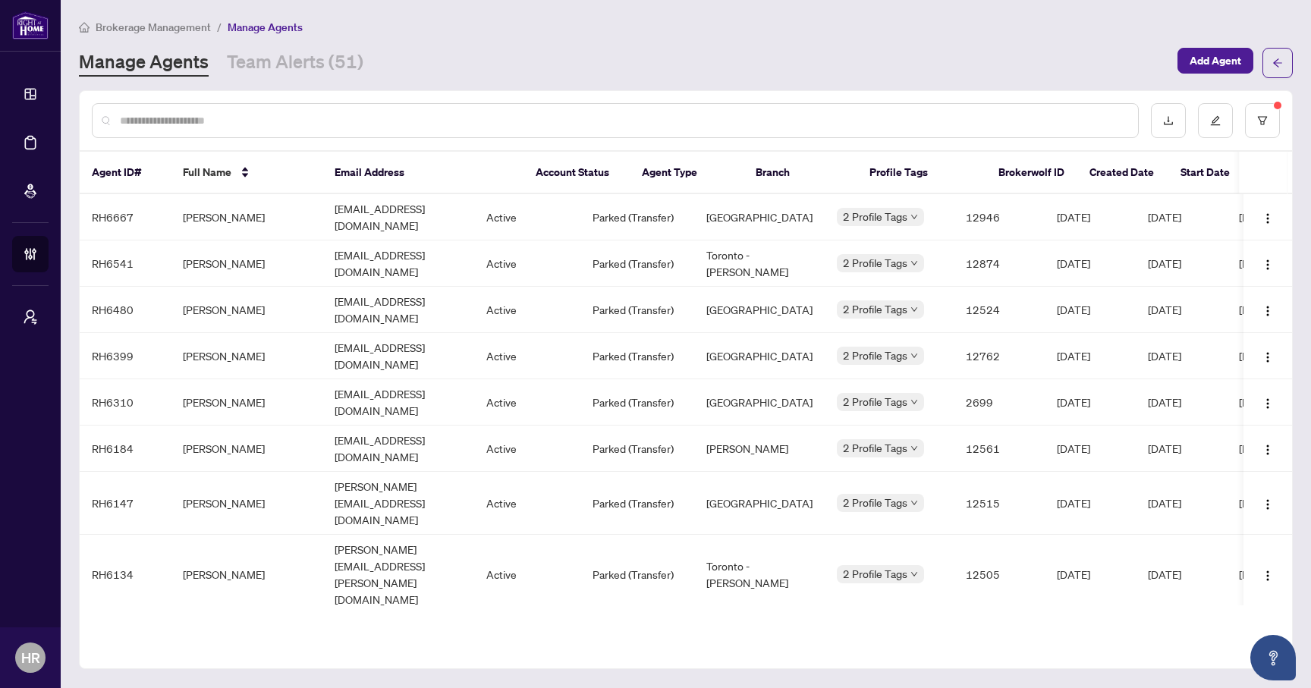
click at [425, 129] on div at bounding box center [615, 120] width 1047 height 35
click at [1260, 118] on icon "filter" at bounding box center [1262, 120] width 11 height 11
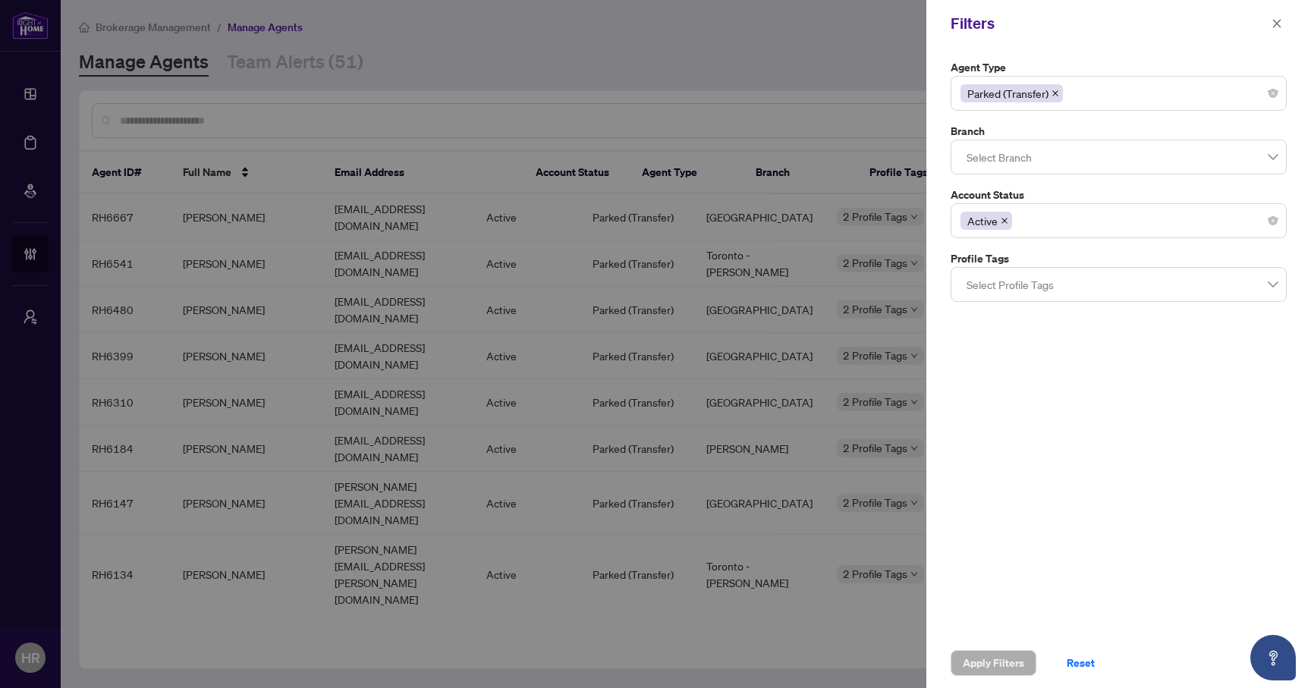
click at [1007, 221] on icon "close" at bounding box center [1005, 221] width 8 height 8
click at [1055, 96] on icon "close" at bounding box center [1056, 94] width 8 height 8
click at [967, 669] on span "Apply Filters" at bounding box center [993, 663] width 61 height 24
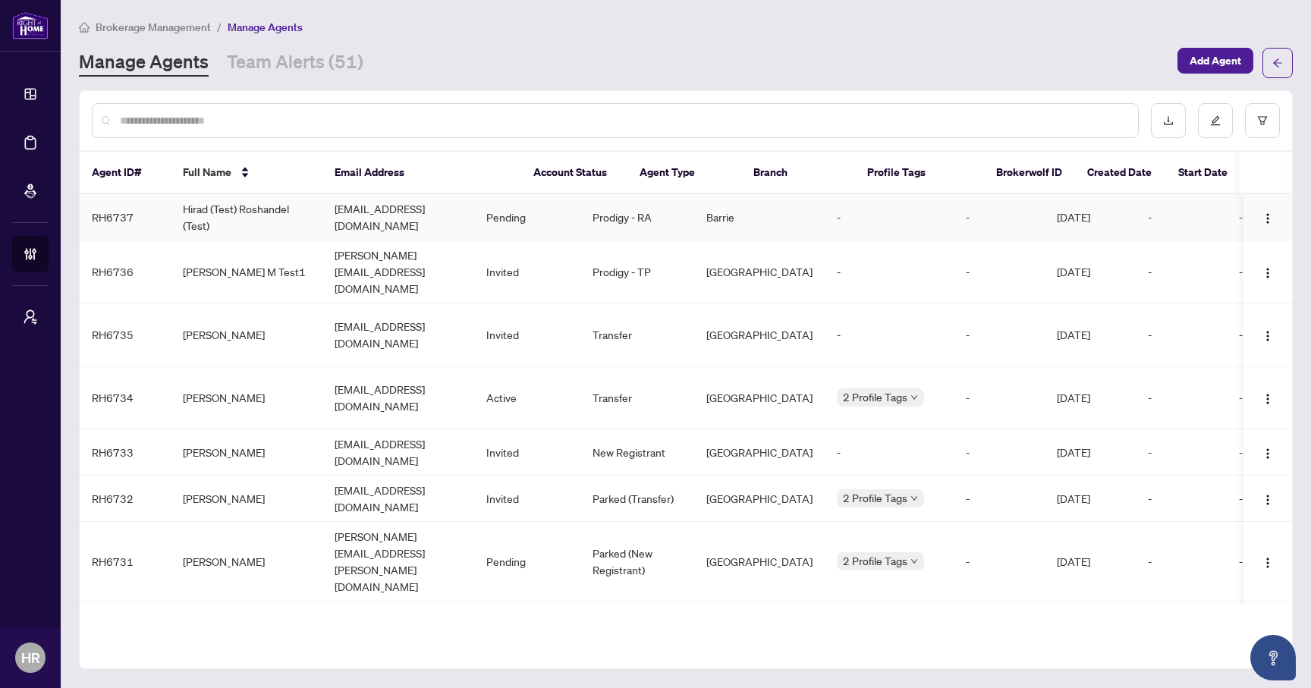
click at [268, 212] on td "Hirad (Test) Roshandel (Test)" at bounding box center [247, 217] width 152 height 46
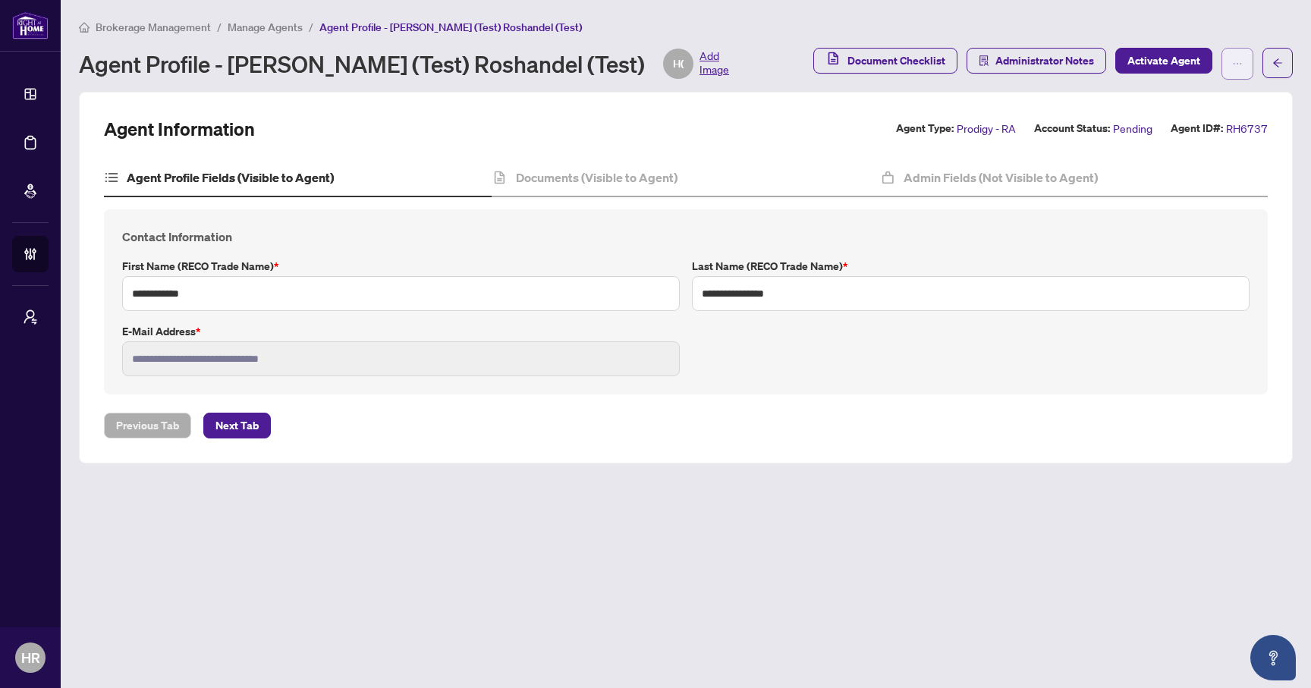
click at [1234, 61] on icon "ellipsis" at bounding box center [1237, 63] width 11 height 11
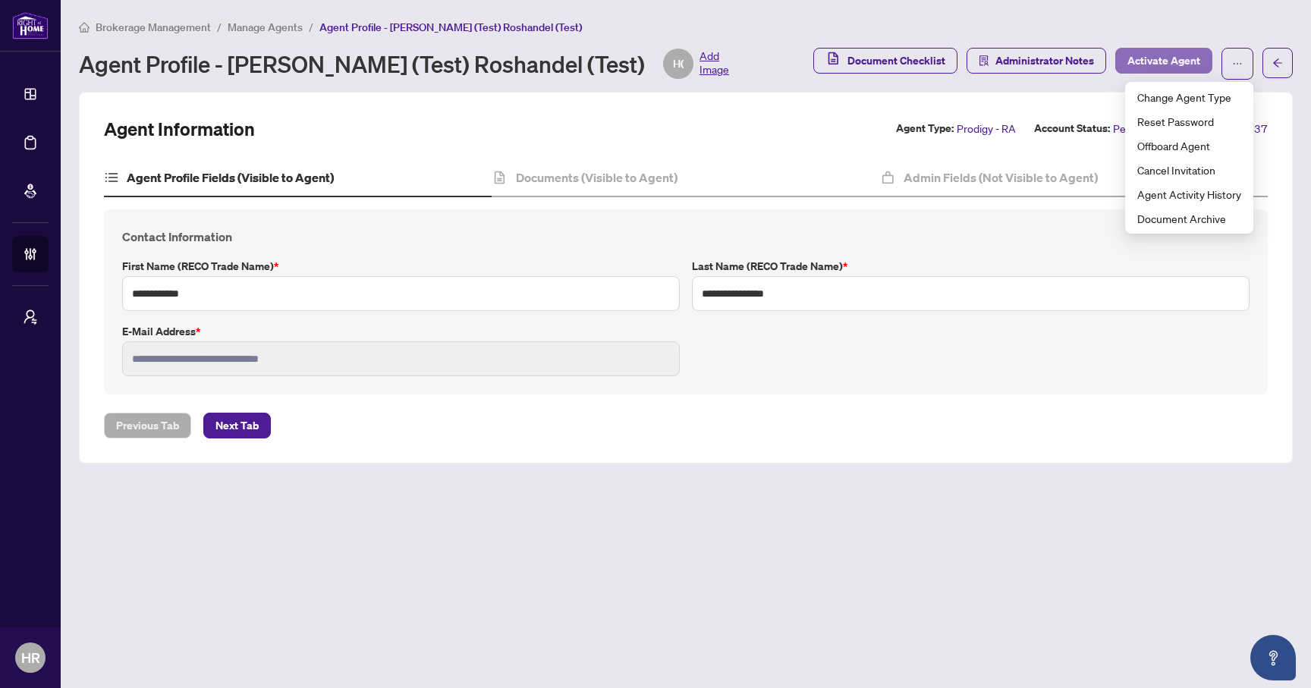
click at [1168, 54] on span "Activate Agent" at bounding box center [1163, 61] width 73 height 24
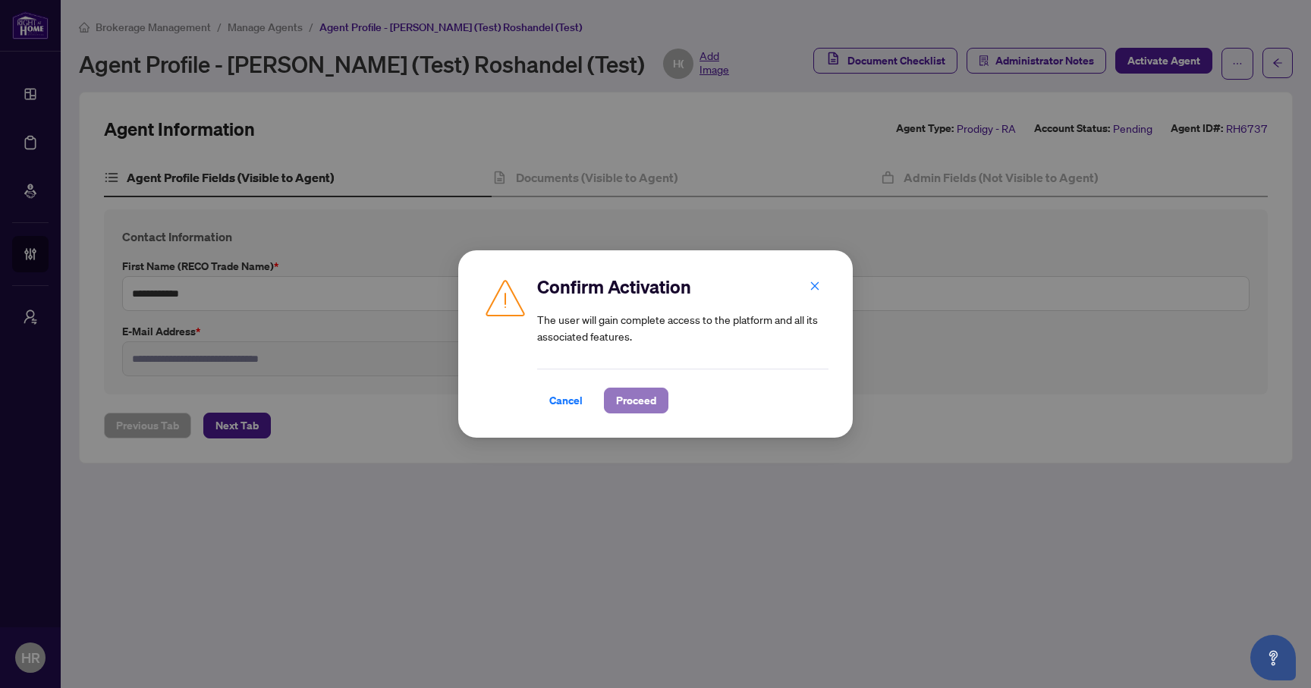
click at [642, 401] on span "Proceed" at bounding box center [636, 400] width 40 height 24
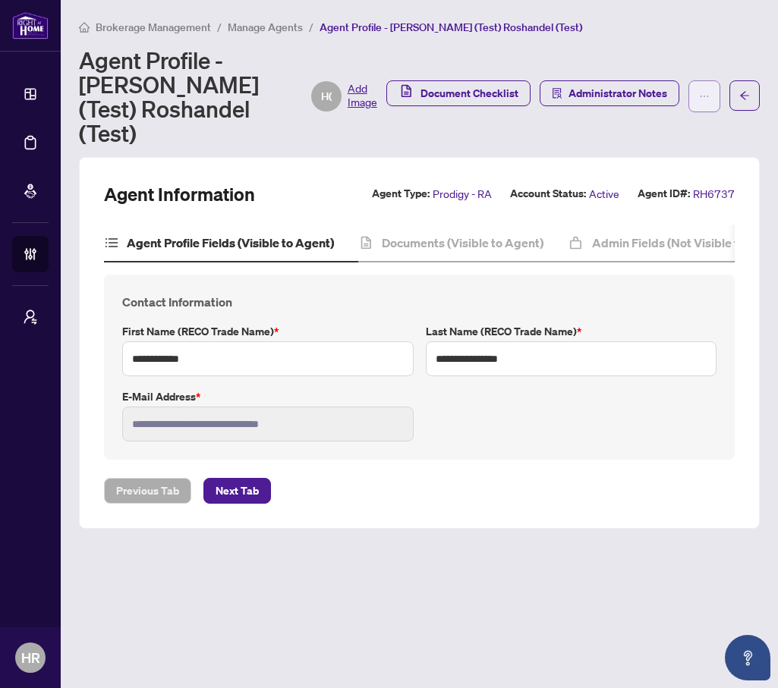
click at [697, 80] on button "button" at bounding box center [704, 96] width 32 height 32
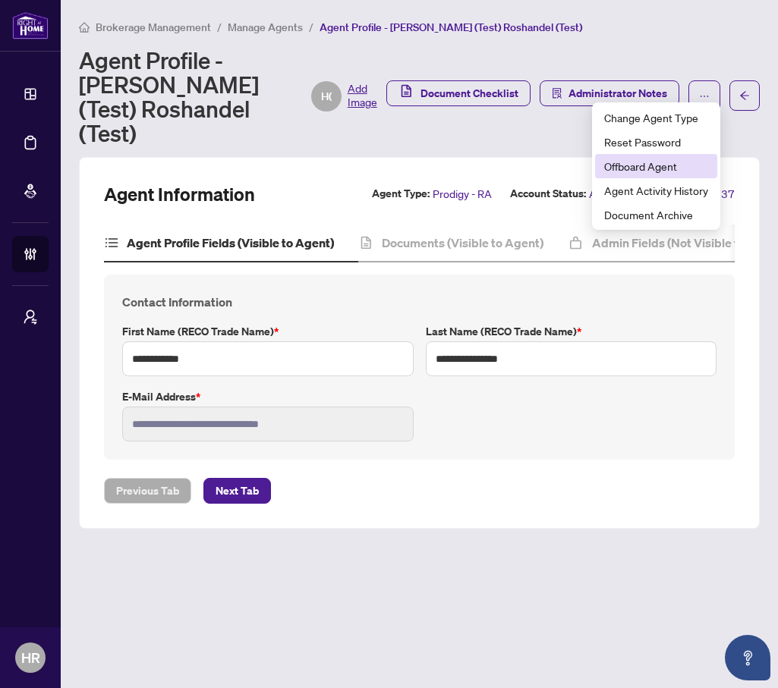
click at [672, 163] on span "Offboard Agent" at bounding box center [656, 166] width 104 height 17
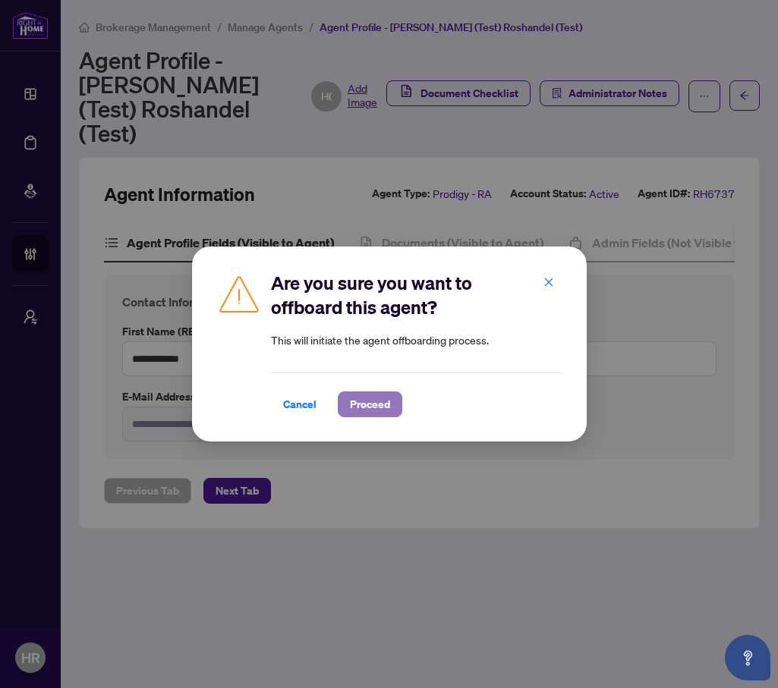
click at [373, 403] on span "Proceed" at bounding box center [370, 404] width 40 height 24
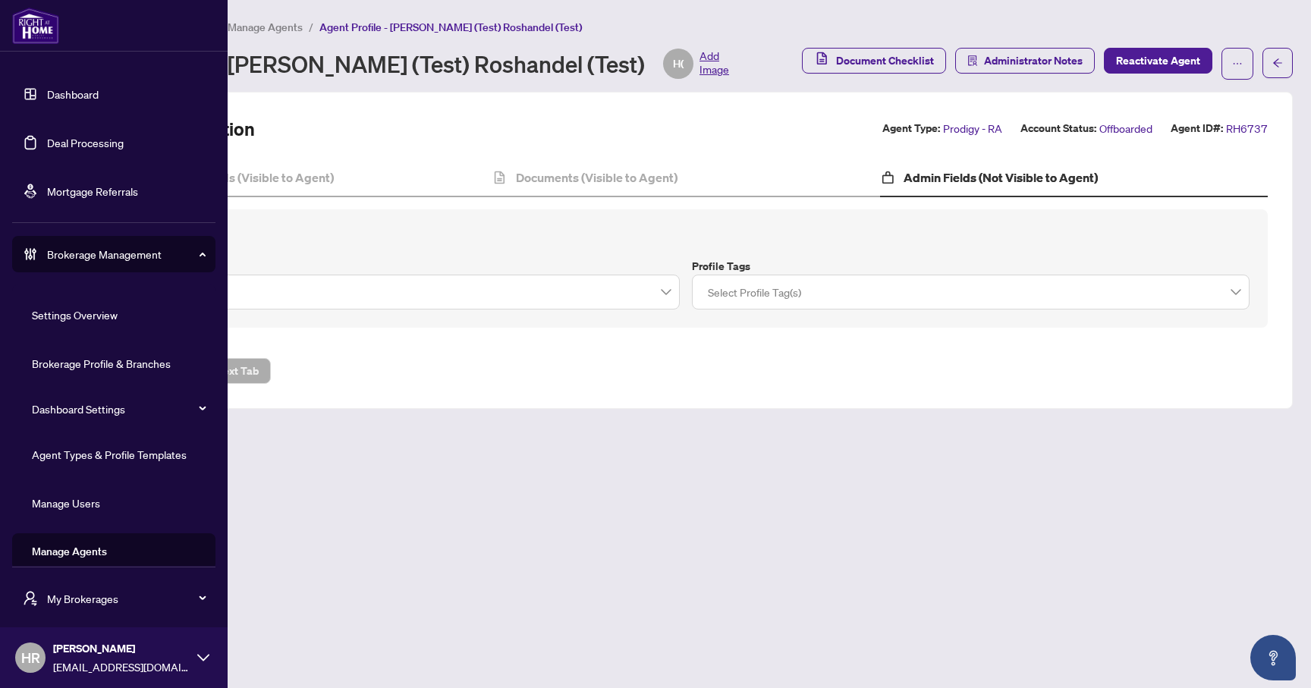
click at [105, 555] on link "Manage Agents" at bounding box center [69, 552] width 75 height 14
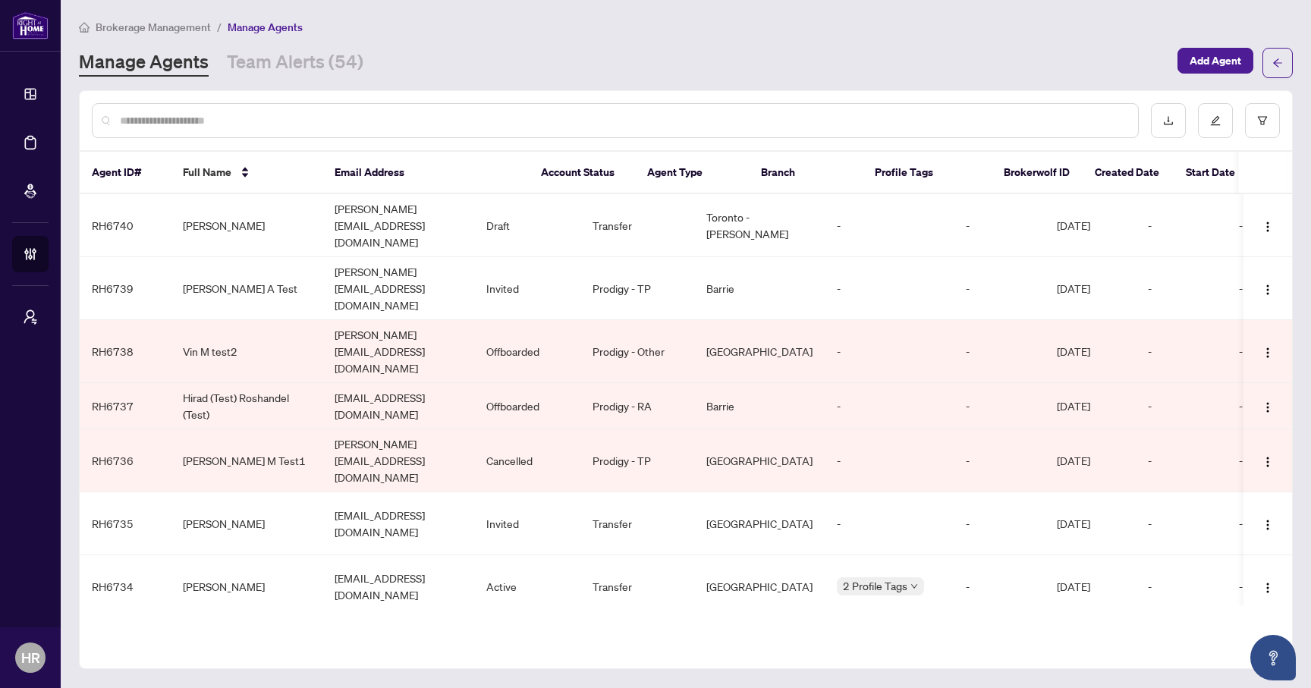
click at [259, 383] on td "Hirad (Test) Roshandel (Test)" at bounding box center [247, 406] width 152 height 46
